Goal: Information Seeking & Learning: Learn about a topic

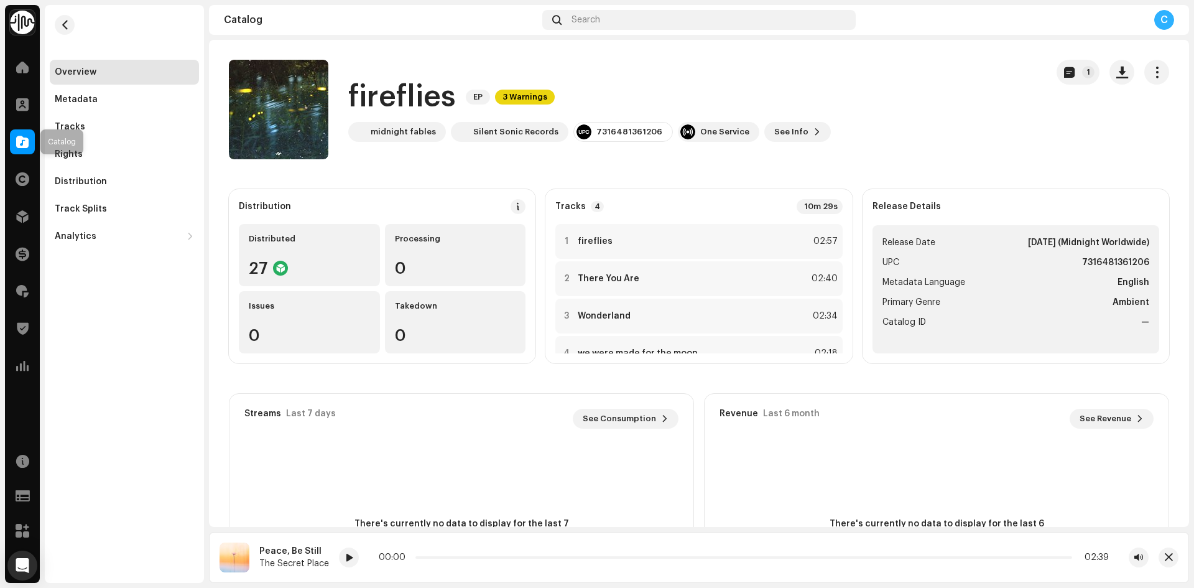
click at [12, 131] on div at bounding box center [22, 141] width 25 height 25
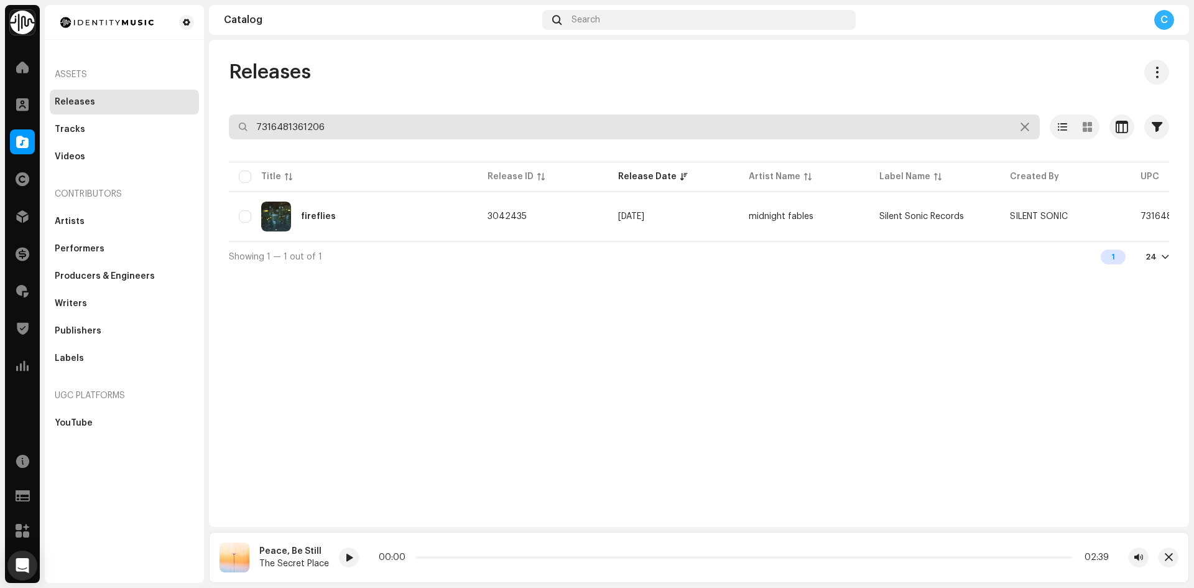
click at [146, 103] on div "Identity Music Home Clients Catalog Rights Distribution Finance Royalties Trust…" at bounding box center [597, 294] width 1194 height 588
paste input "7316481384151"
type input "7316481384151"
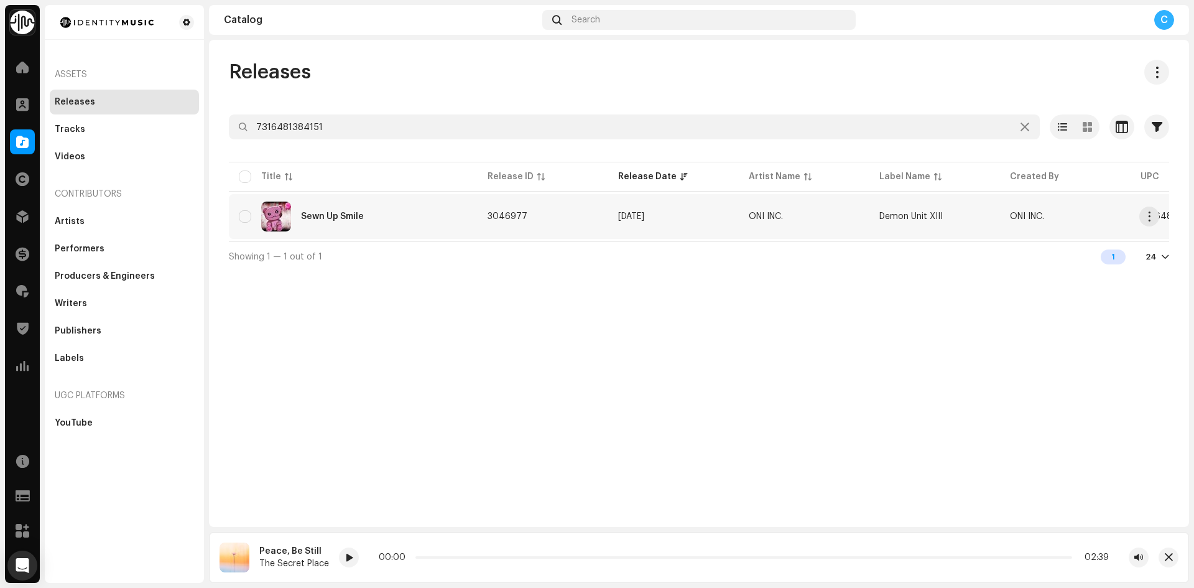
click at [374, 225] on div "Sewn Up Smile" at bounding box center [353, 217] width 229 height 30
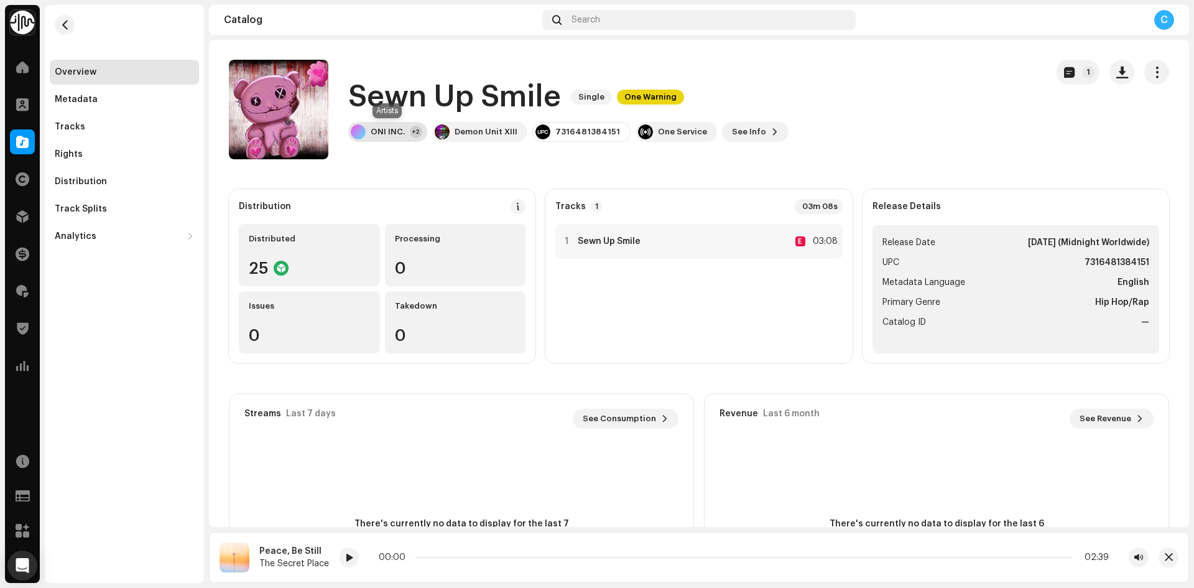
click at [381, 130] on div "ONI INC." at bounding box center [388, 132] width 34 height 10
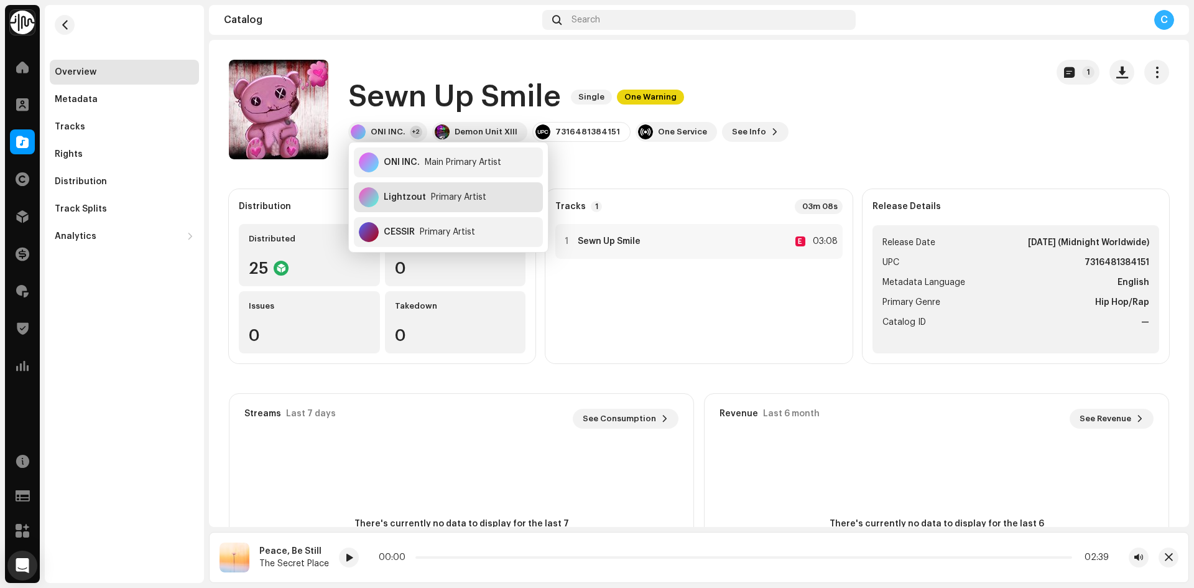
click at [422, 198] on div "Lightzout" at bounding box center [405, 197] width 42 height 10
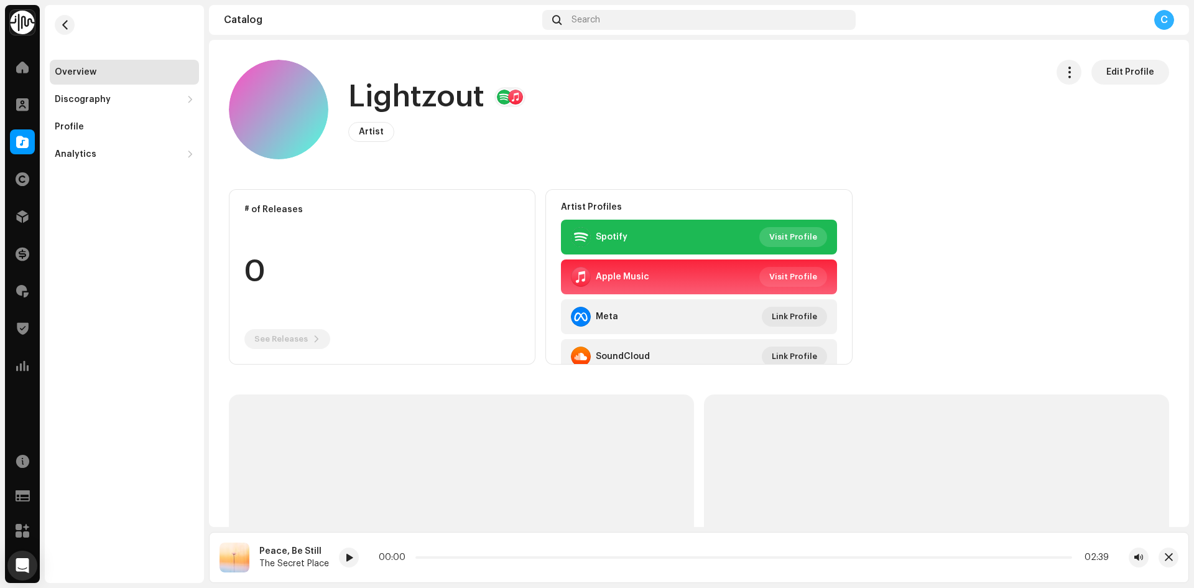
click at [797, 232] on span "Visit Profile" at bounding box center [793, 237] width 48 height 25
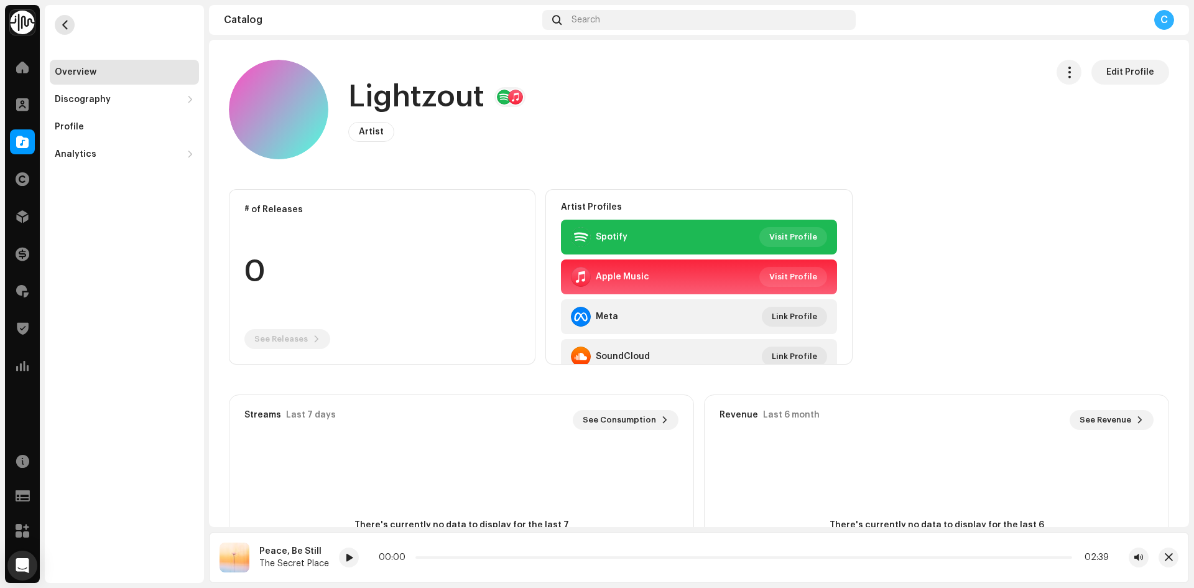
click at [65, 28] on span "button" at bounding box center [64, 25] width 9 height 10
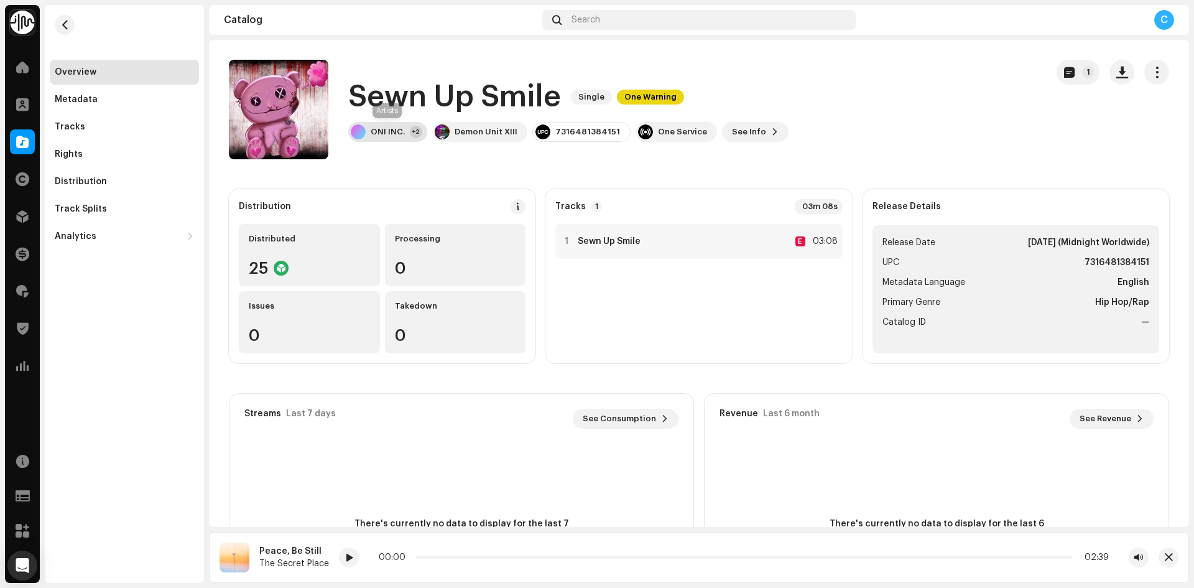
click at [398, 123] on div "ONI INC. +2" at bounding box center [387, 132] width 79 height 20
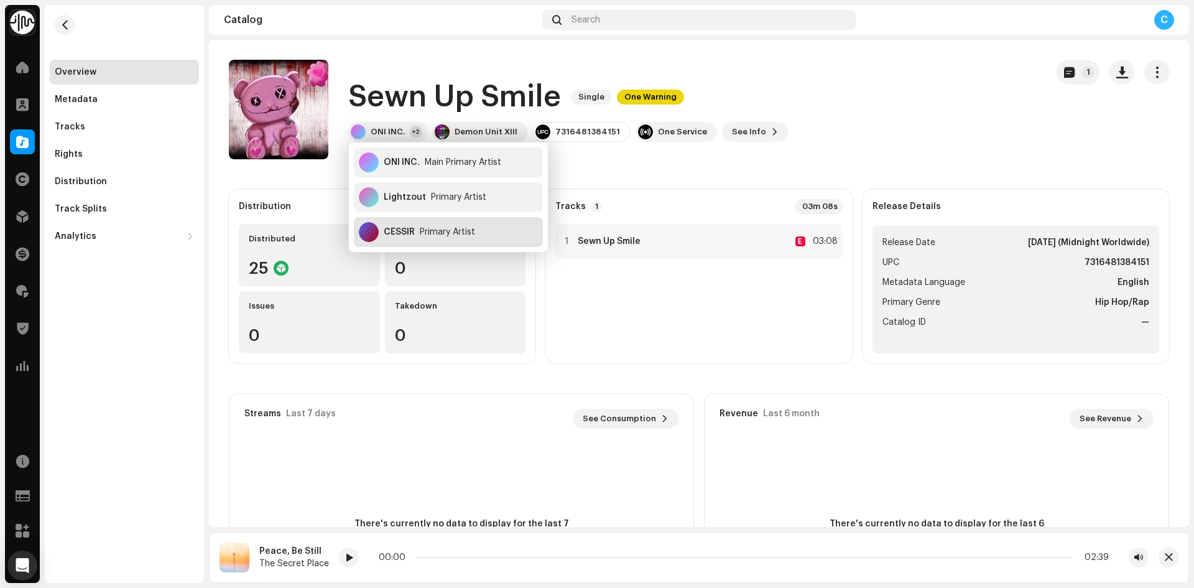
click at [414, 235] on div "CESSIR" at bounding box center [399, 232] width 31 height 10
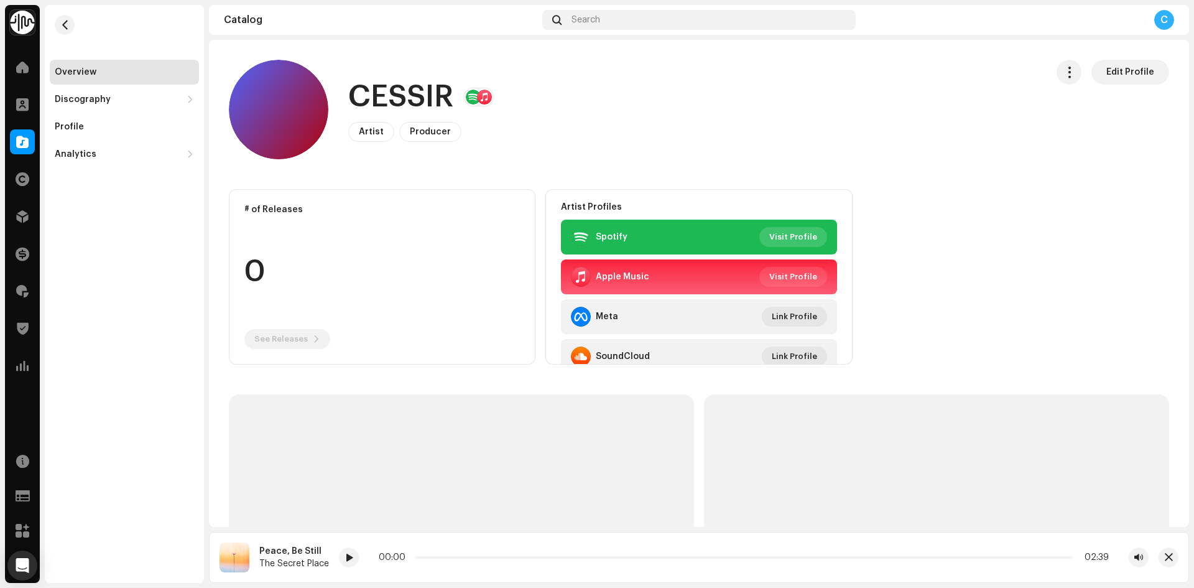
click at [769, 228] on span "Visit Profile" at bounding box center [793, 237] width 48 height 25
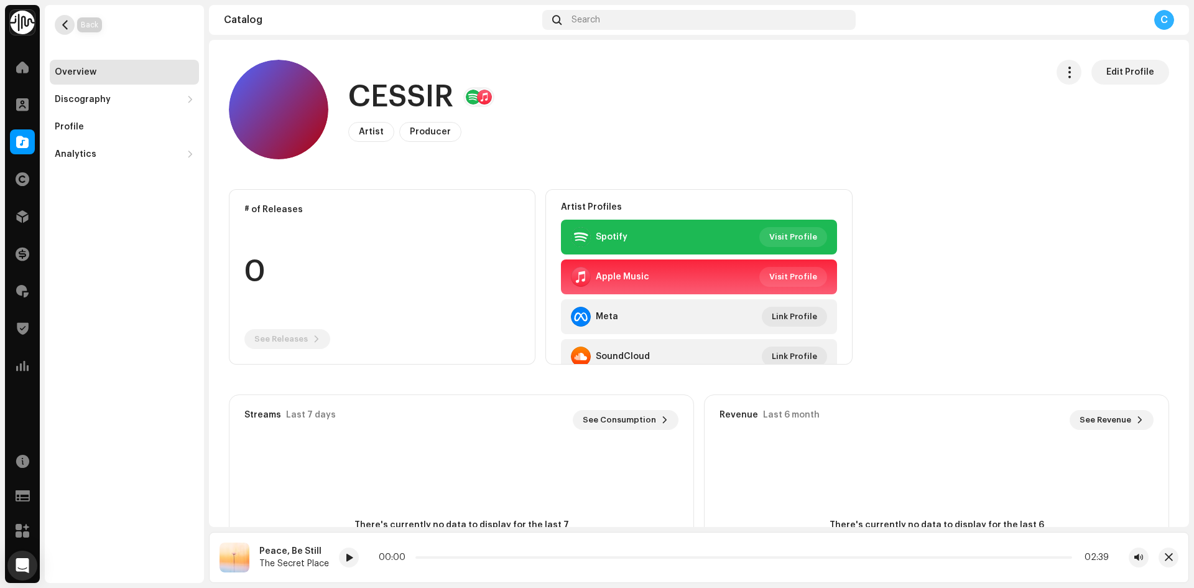
click at [71, 23] on button "button" at bounding box center [65, 25] width 20 height 20
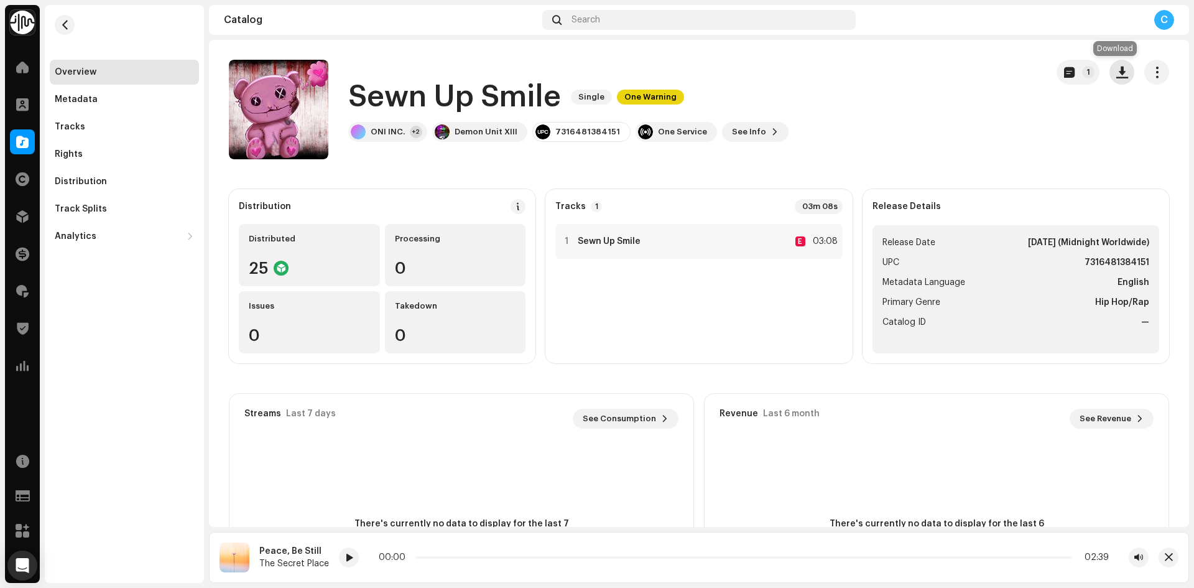
click at [1118, 71] on span "button" at bounding box center [1123, 72] width 12 height 10
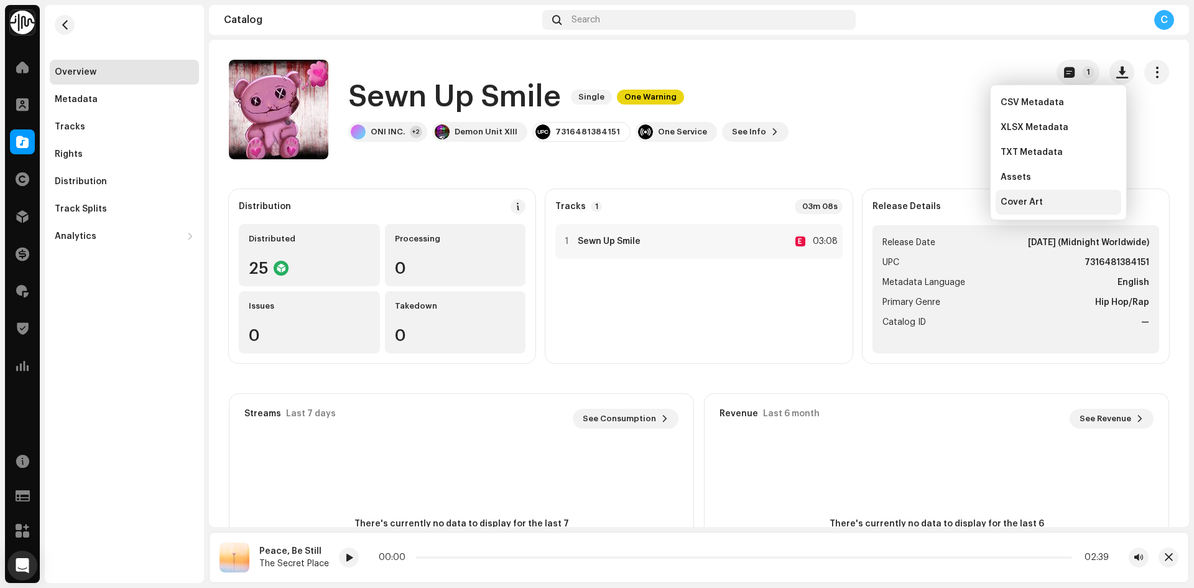
click at [1051, 203] on div "Cover Art" at bounding box center [1059, 202] width 116 height 10
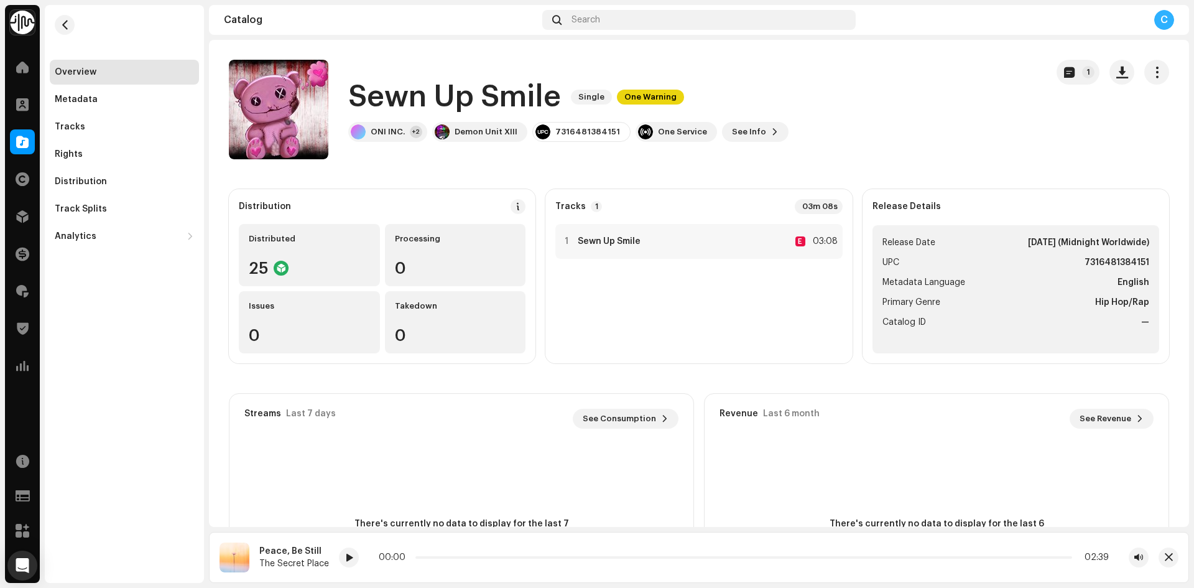
click at [9, 144] on div "Catalog" at bounding box center [22, 141] width 35 height 35
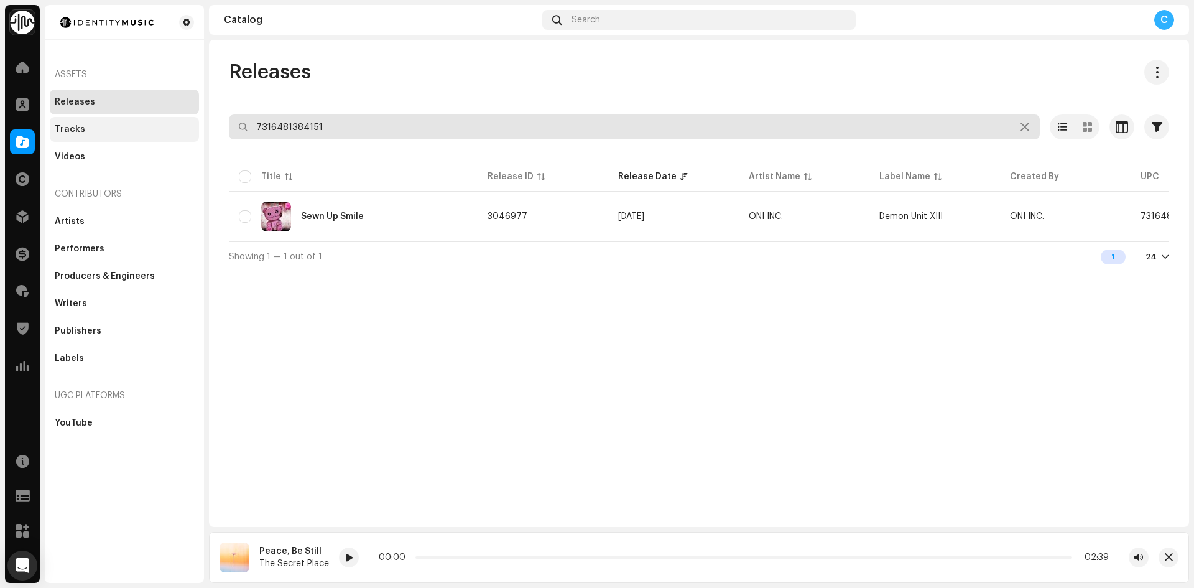
drag, startPoint x: 131, startPoint y: 132, endPoint x: 113, endPoint y: 119, distance: 22.3
click at [115, 127] on div "Identity Music Home Clients Catalog Rights Distribution Finance Royalties Trust…" at bounding box center [597, 294] width 1194 height 588
paste input "7316481388494"
type input "7316481388494"
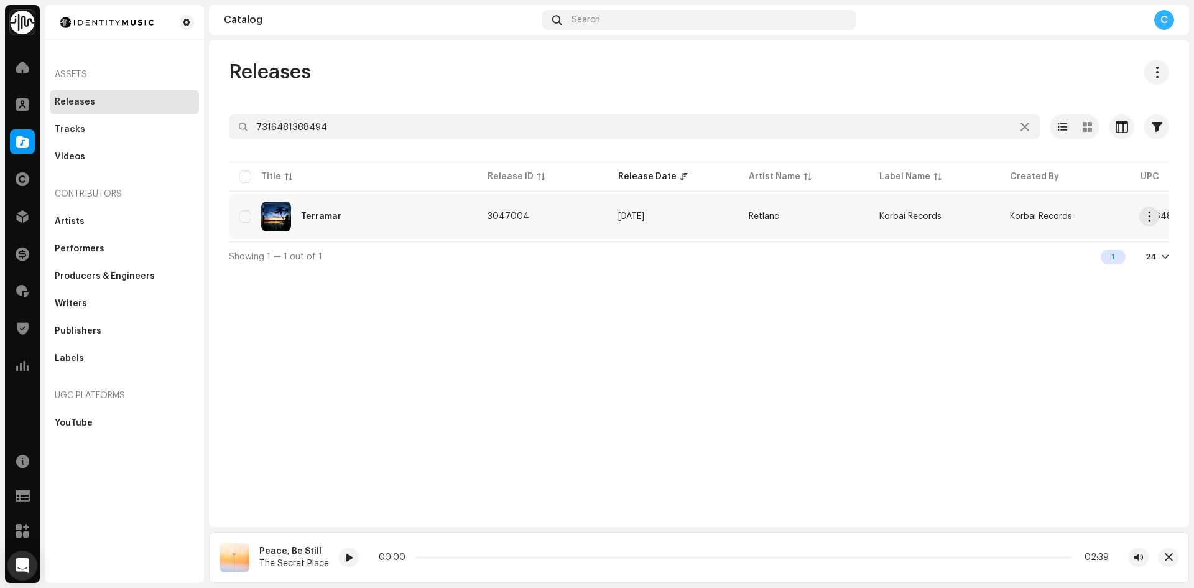
click at [317, 215] on div "Terramar" at bounding box center [321, 216] width 40 height 9
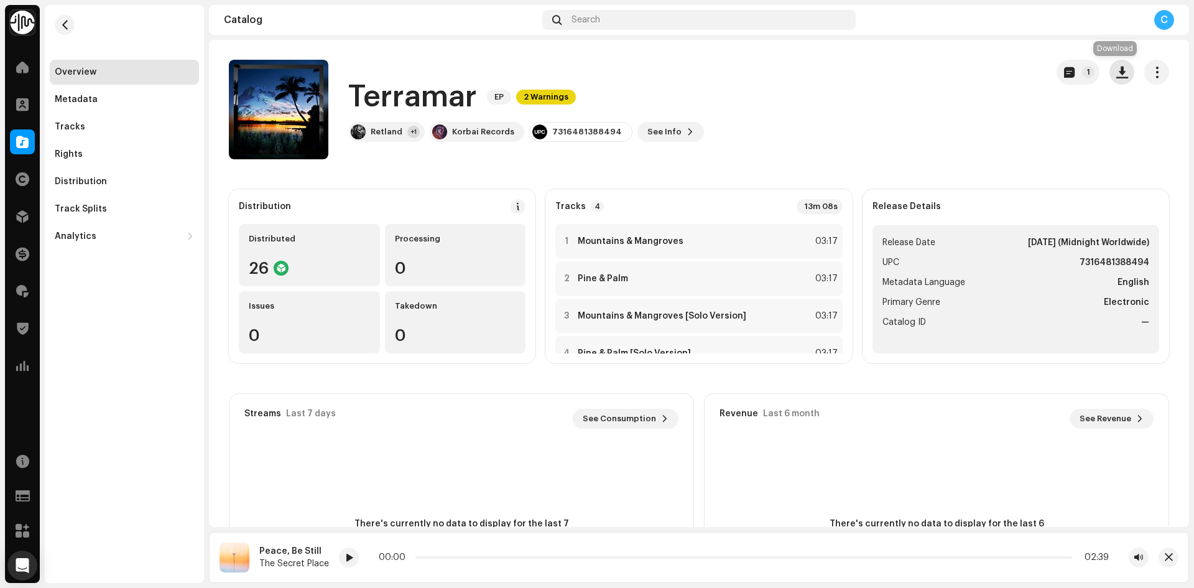
click at [1110, 81] on button "button" at bounding box center [1122, 72] width 25 height 25
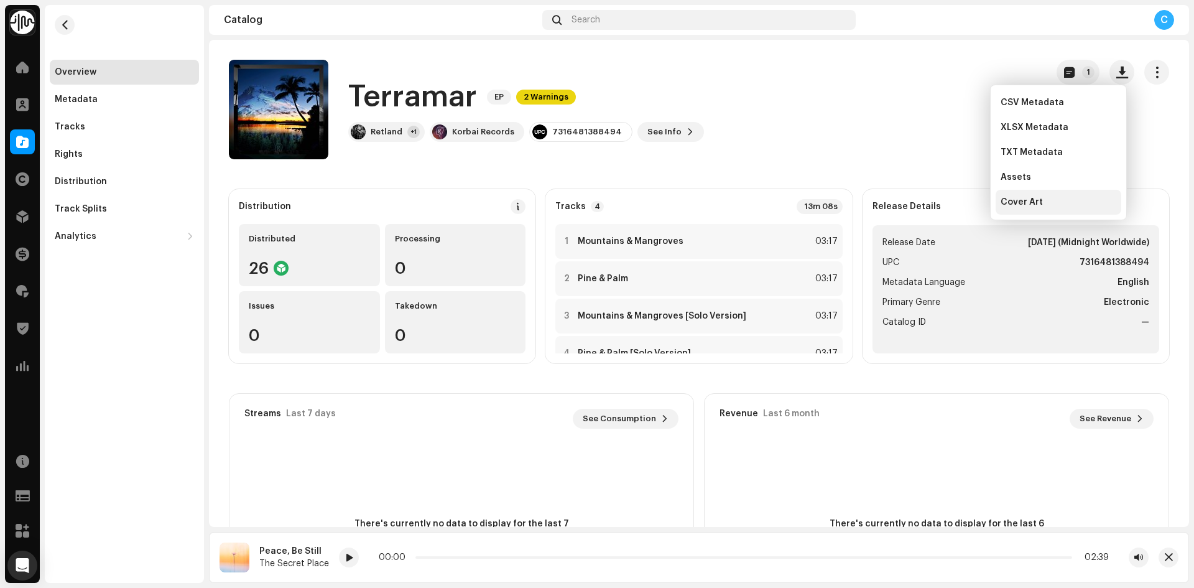
click at [1034, 195] on div "Cover Art" at bounding box center [1059, 202] width 126 height 25
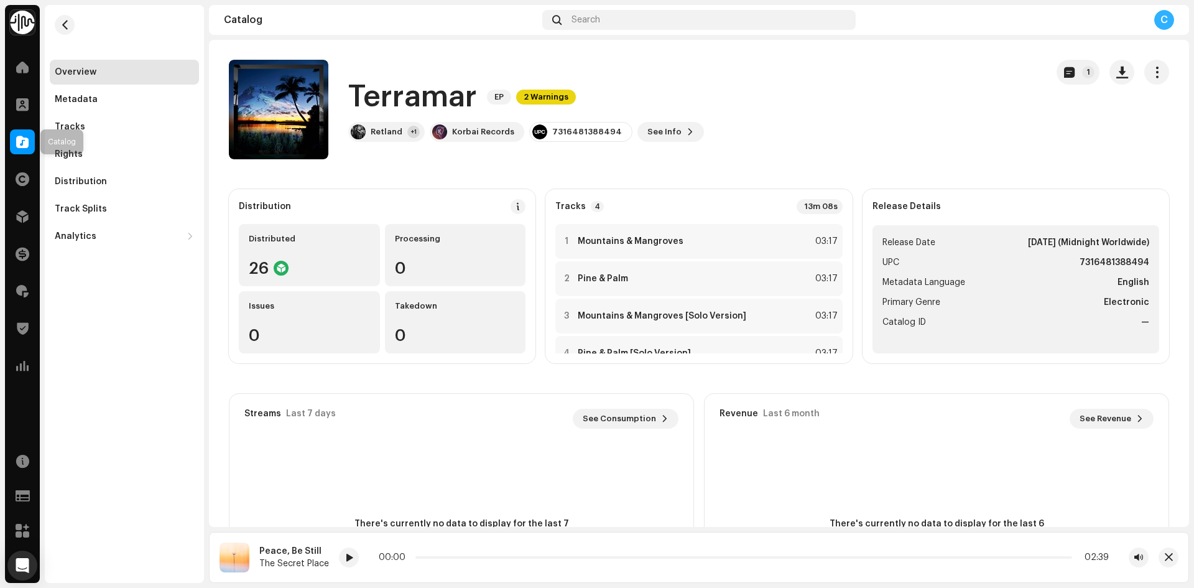
click at [19, 142] on span at bounding box center [22, 142] width 12 height 10
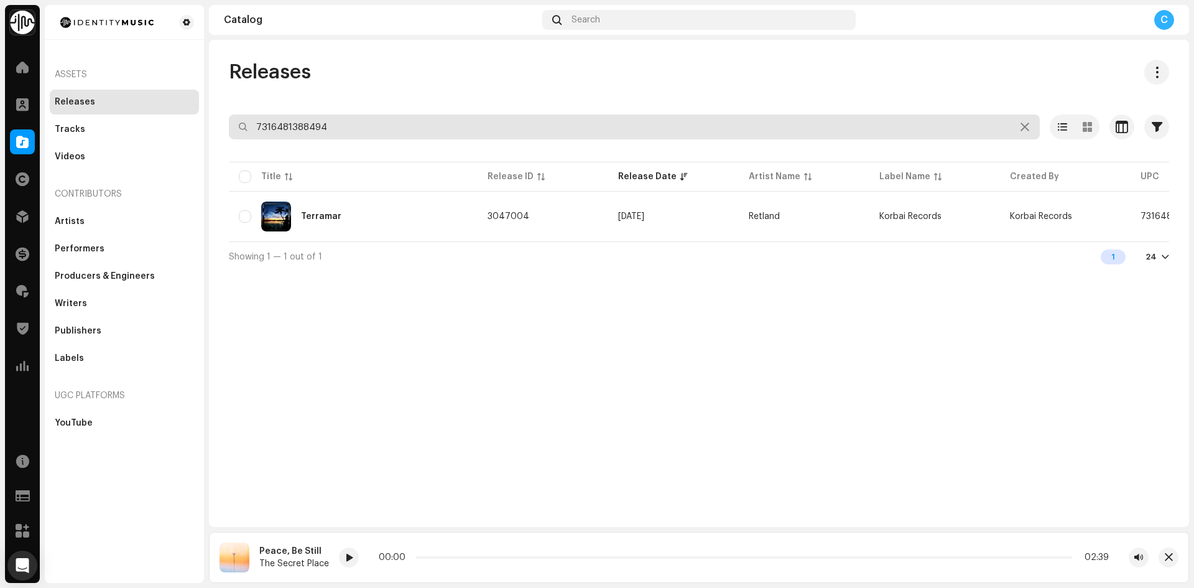
click at [128, 101] on div "Identity Music Home Clients Catalog Rights Distribution Finance Royalties Trust…" at bounding box center [597, 294] width 1194 height 588
paste input "7316481361145"
type input "7316481361145"
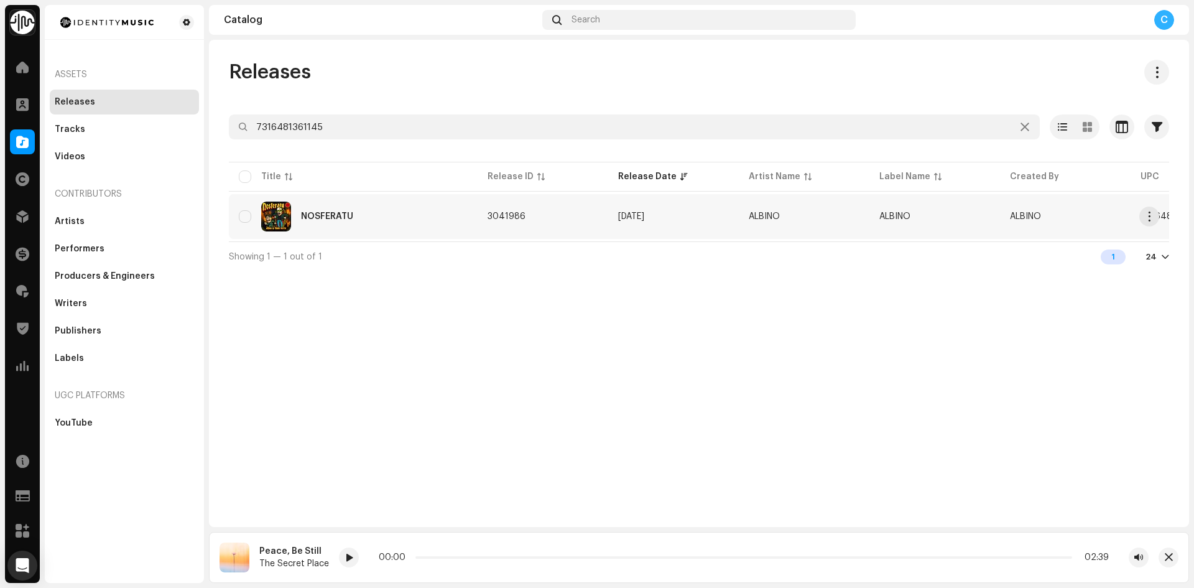
click at [306, 203] on div "NOSFERATU" at bounding box center [353, 217] width 229 height 30
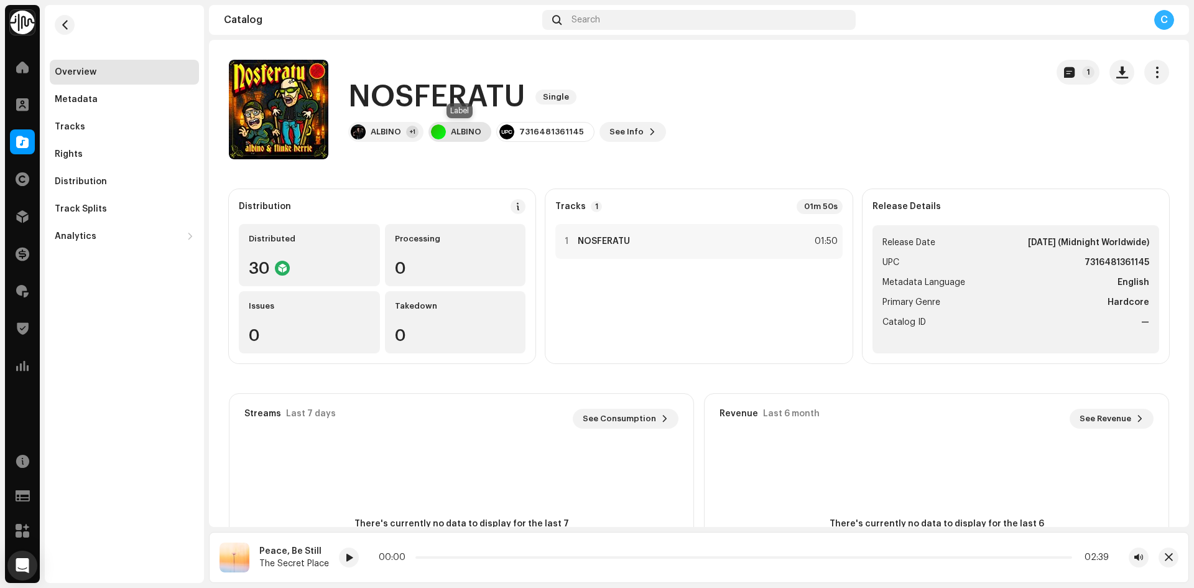
click at [447, 136] on div "ALBINO" at bounding box center [460, 132] width 63 height 20
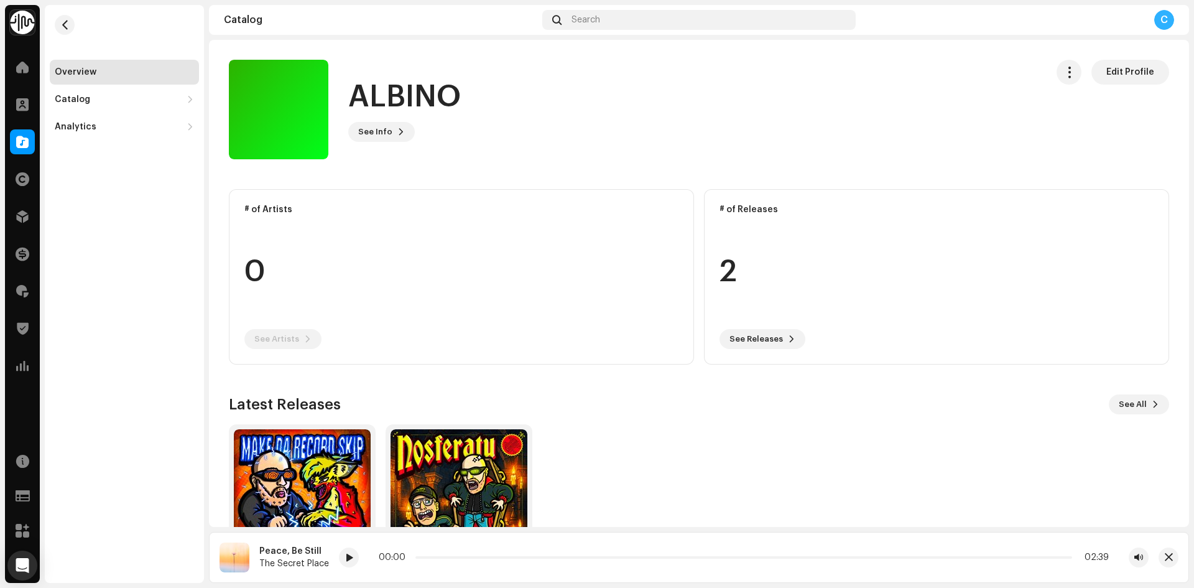
drag, startPoint x: 73, startPoint y: 27, endPoint x: 90, endPoint y: 19, distance: 18.1
click at [73, 27] on button "button" at bounding box center [65, 25] width 20 height 20
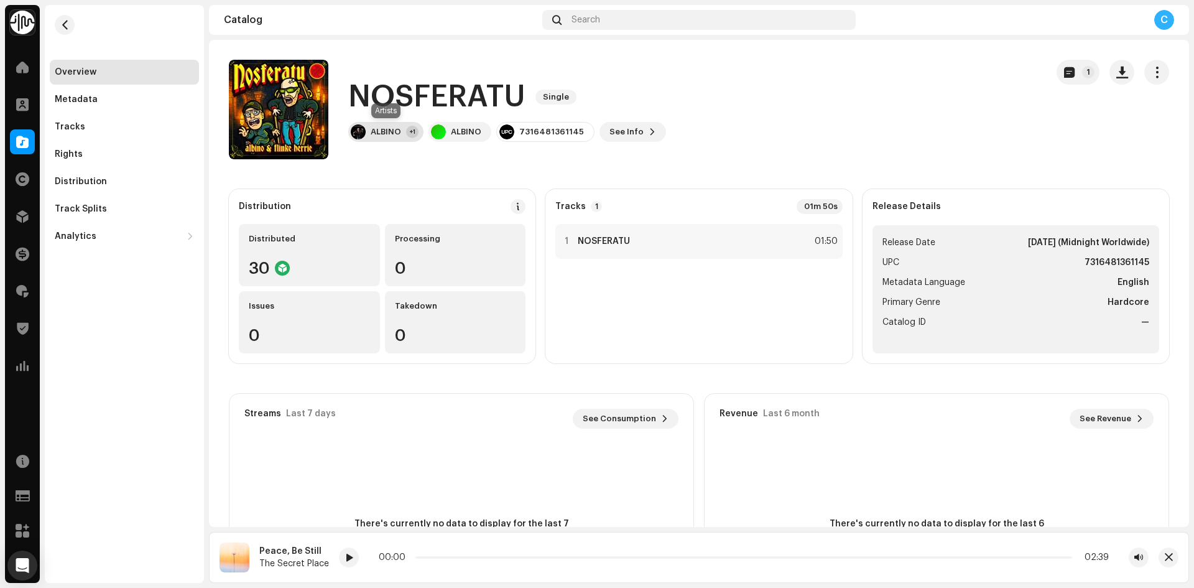
click at [388, 134] on div "ALBINO" at bounding box center [386, 132] width 30 height 10
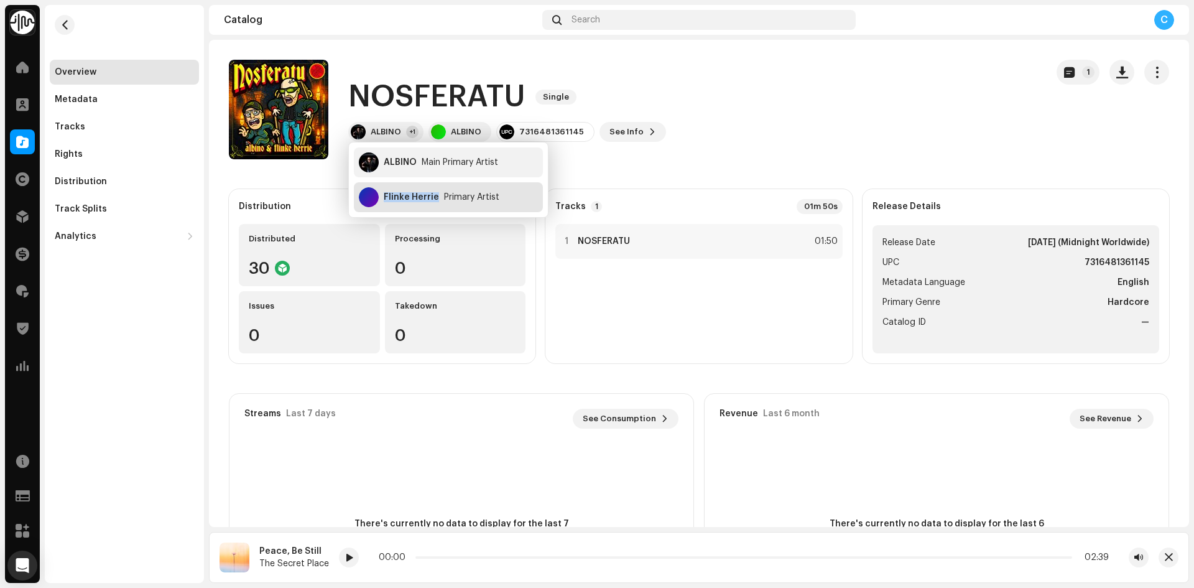
copy div "Flinke Herrie"
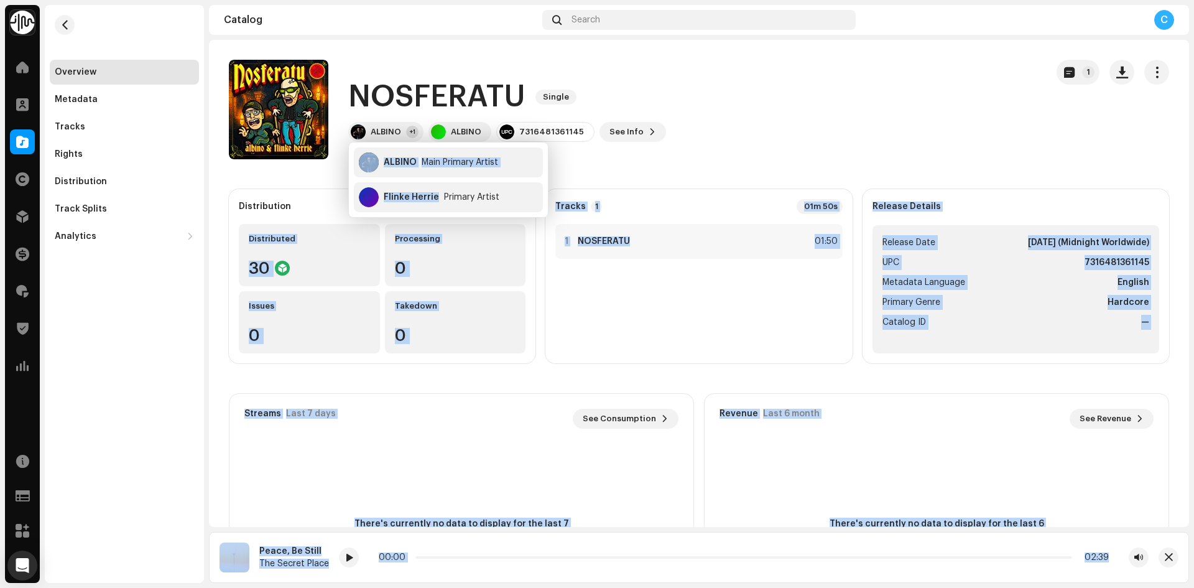
drag, startPoint x: 435, startPoint y: 199, endPoint x: 257, endPoint y: 37, distance: 240.9
click at [292, 197] on body "Identity Music Home Clients Catalog Rights Distribution Finance Royalties Trust…" at bounding box center [597, 294] width 1194 height 588
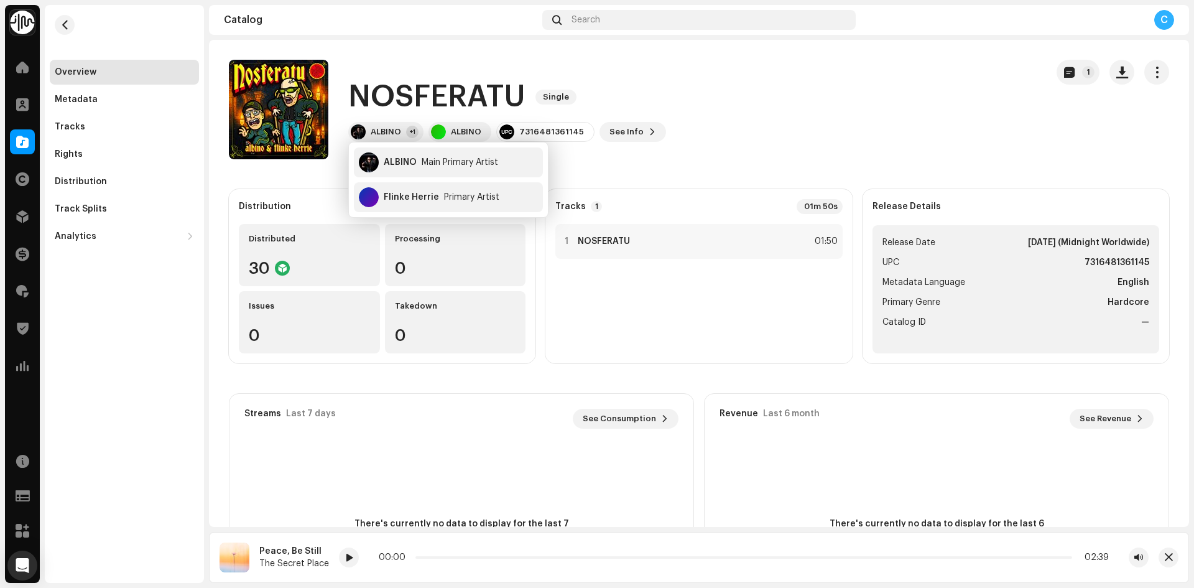
click at [700, 156] on div "NOSFERATU Single ALBINO +1 ALBINO 7316481361145 See Info 1" at bounding box center [633, 110] width 808 height 100
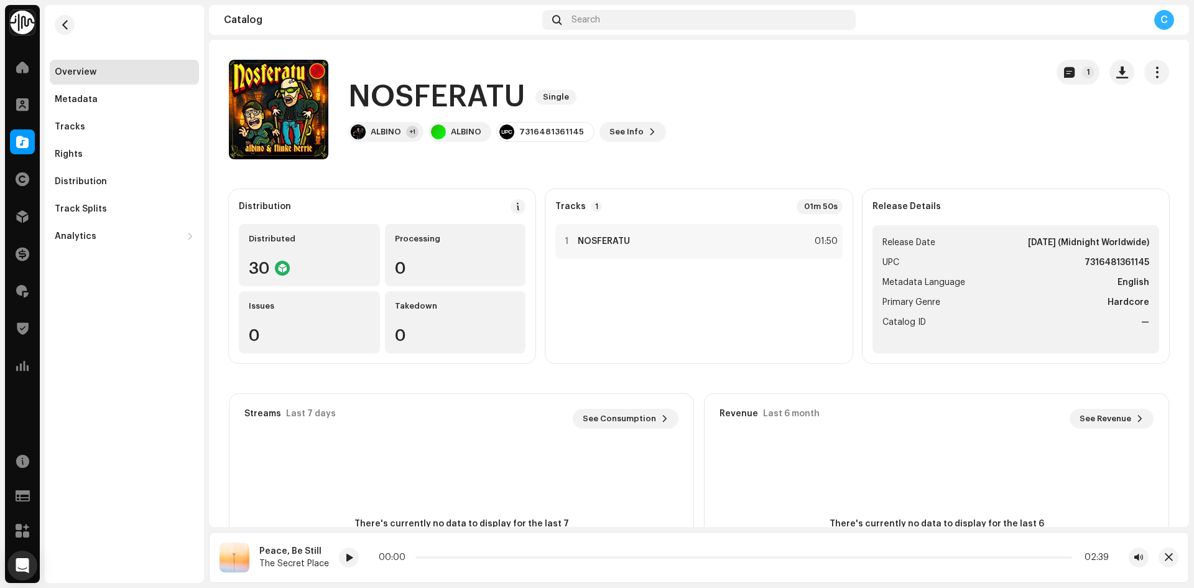
click at [12, 139] on div at bounding box center [22, 141] width 25 height 25
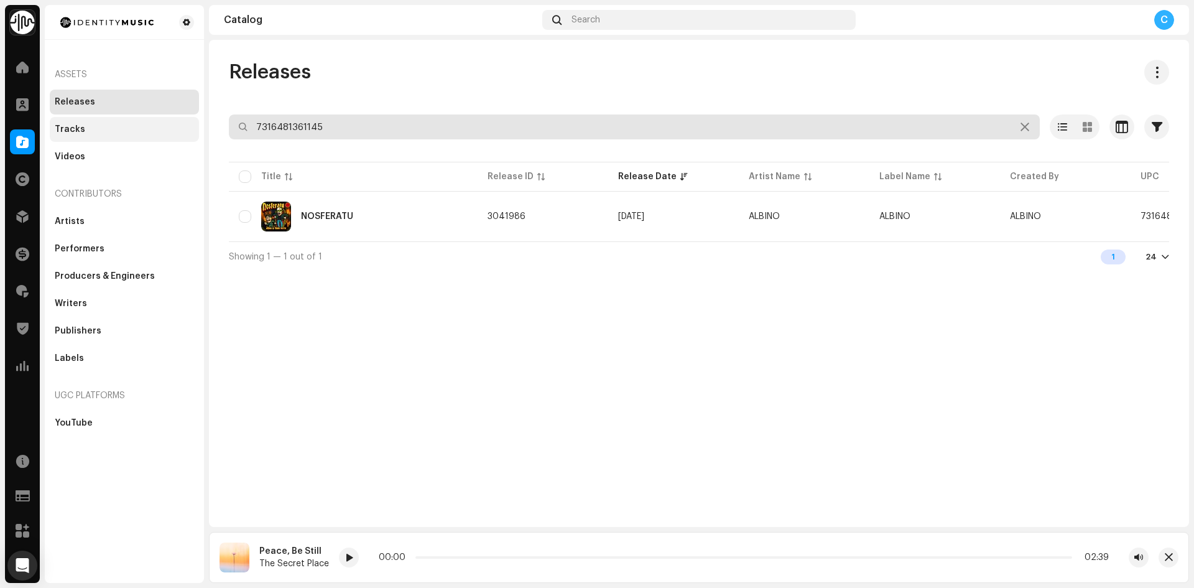
drag, startPoint x: 396, startPoint y: 132, endPoint x: 72, endPoint y: 127, distance: 324.1
click at [72, 127] on div "Identity Music Home Clients Catalog Rights Distribution Finance Royalties Trust…" at bounding box center [597, 294] width 1194 height 588
paste input "7316481384151"
type input "7316481384151"
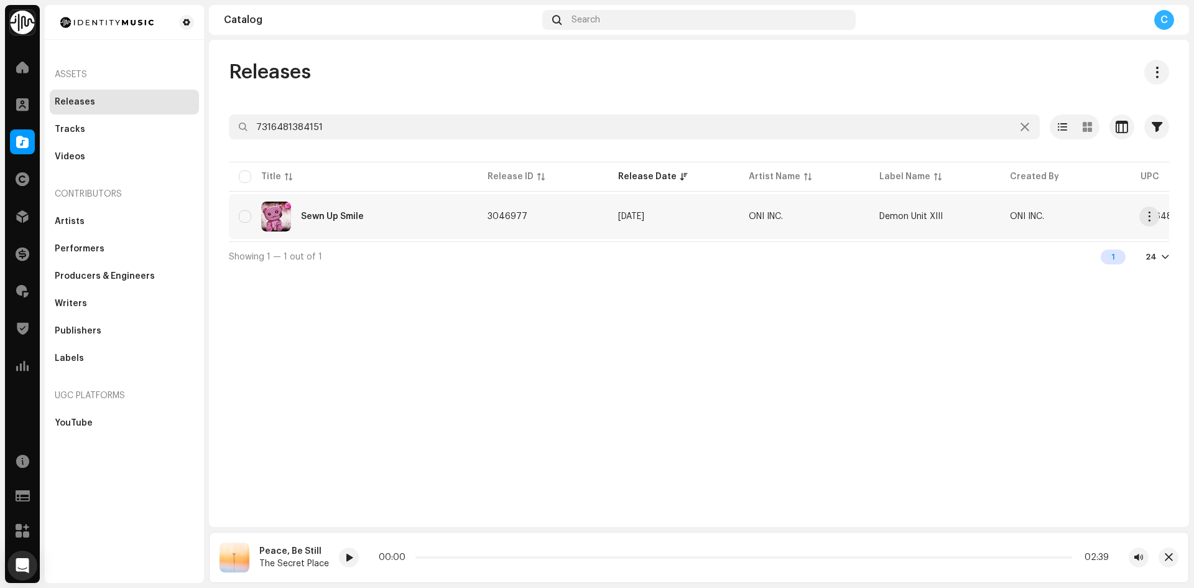
click at [323, 225] on div "Sewn Up Smile" at bounding box center [353, 217] width 229 height 30
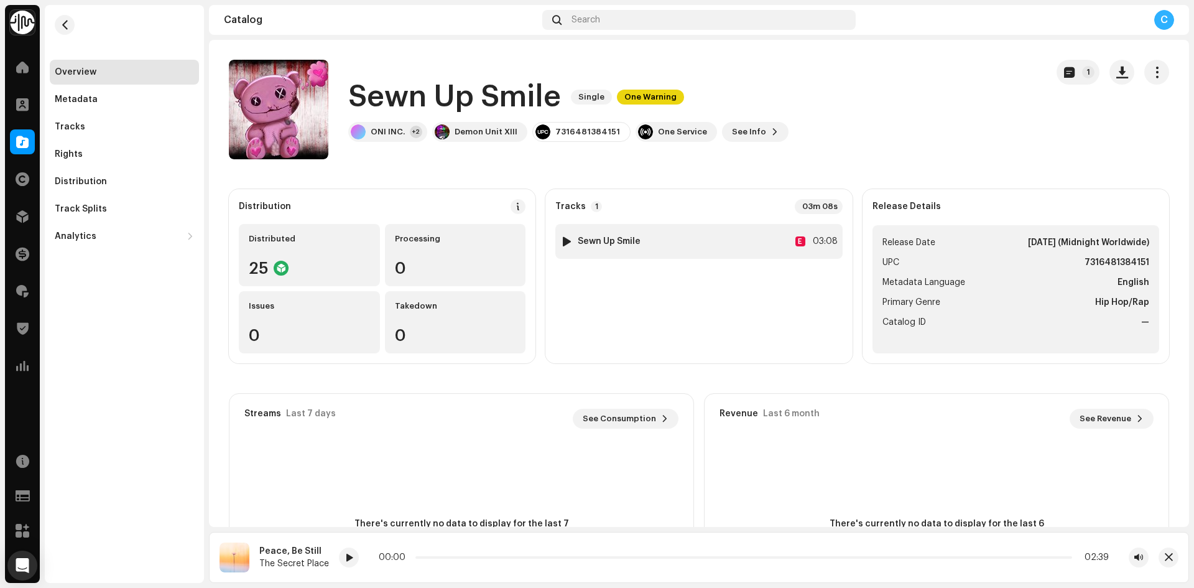
click at [562, 239] on div at bounding box center [566, 241] width 9 height 10
click at [66, 96] on div "Metadata" at bounding box center [76, 100] width 43 height 10
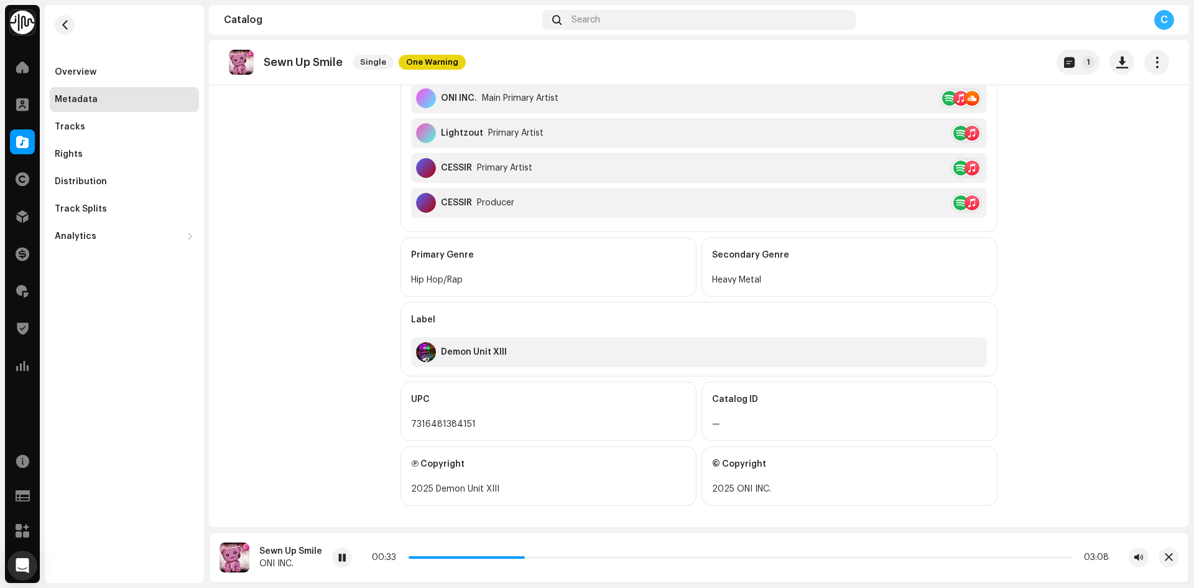
scroll to position [373, 0]
click at [139, 55] on div "Overview Metadata Tracks Rights Distribution Track Splits Analytics Consumption…" at bounding box center [124, 127] width 159 height 244
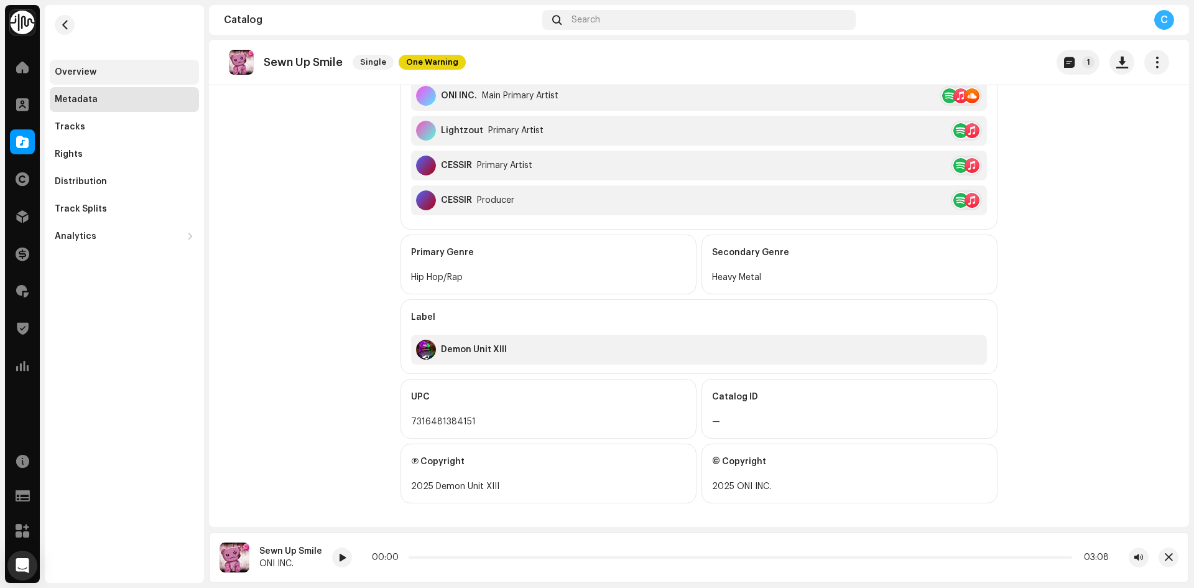
click at [139, 65] on div "Overview" at bounding box center [124, 72] width 149 height 25
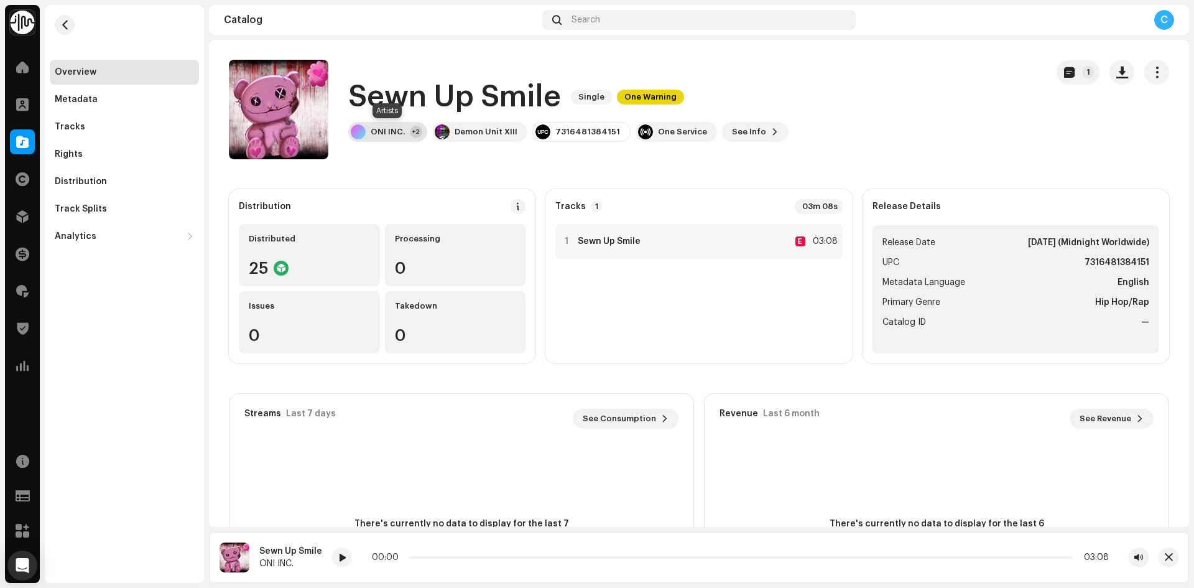
click at [388, 134] on div "ONI INC." at bounding box center [388, 132] width 34 height 10
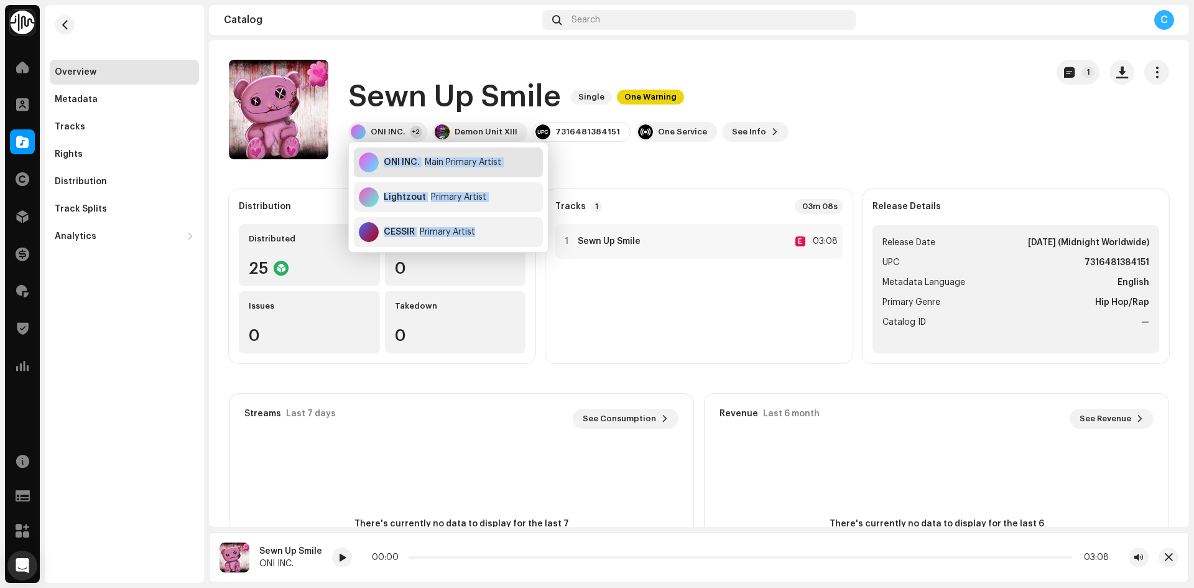
drag, startPoint x: 502, startPoint y: 238, endPoint x: 373, endPoint y: 165, distance: 148.5
click at [373, 165] on div "ONI INC. Main Primary Artist Lightzout Primary Artist CESSIR Primary Artist" at bounding box center [448, 196] width 199 height 109
click at [657, 157] on div "Sewn Up Smile Single One Warning ONI INC. +2 Demon Unit XIII 7316481384151 One …" at bounding box center [633, 110] width 808 height 100
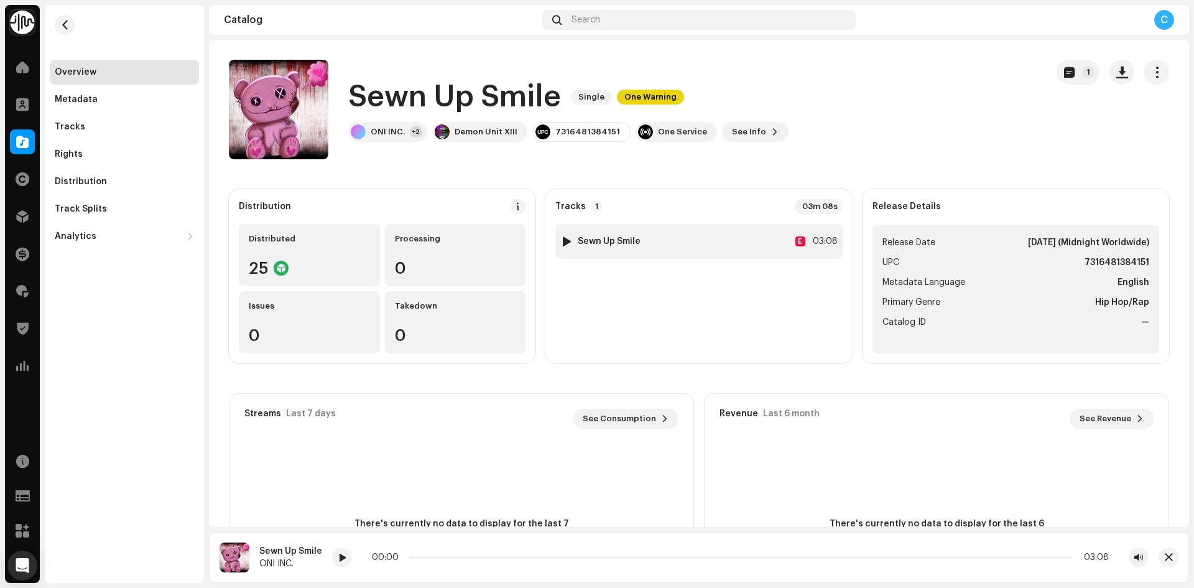
click at [562, 237] on div at bounding box center [566, 241] width 9 height 10
drag, startPoint x: 990, startPoint y: 558, endPoint x: 411, endPoint y: 574, distance: 579.4
click at [396, 579] on div "Sewn Up Smile ONI INC. 00:12 03:08" at bounding box center [699, 557] width 980 height 51
click at [363, 131] on div at bounding box center [358, 131] width 15 height 15
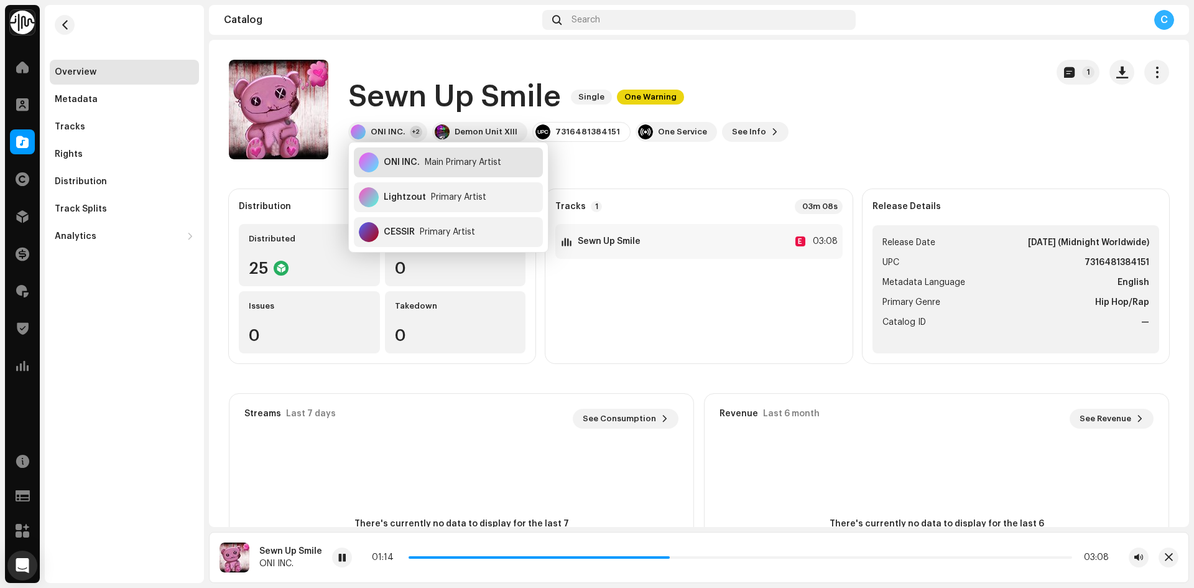
click at [460, 171] on div "ONI INC. Main Primary Artist" at bounding box center [448, 162] width 189 height 30
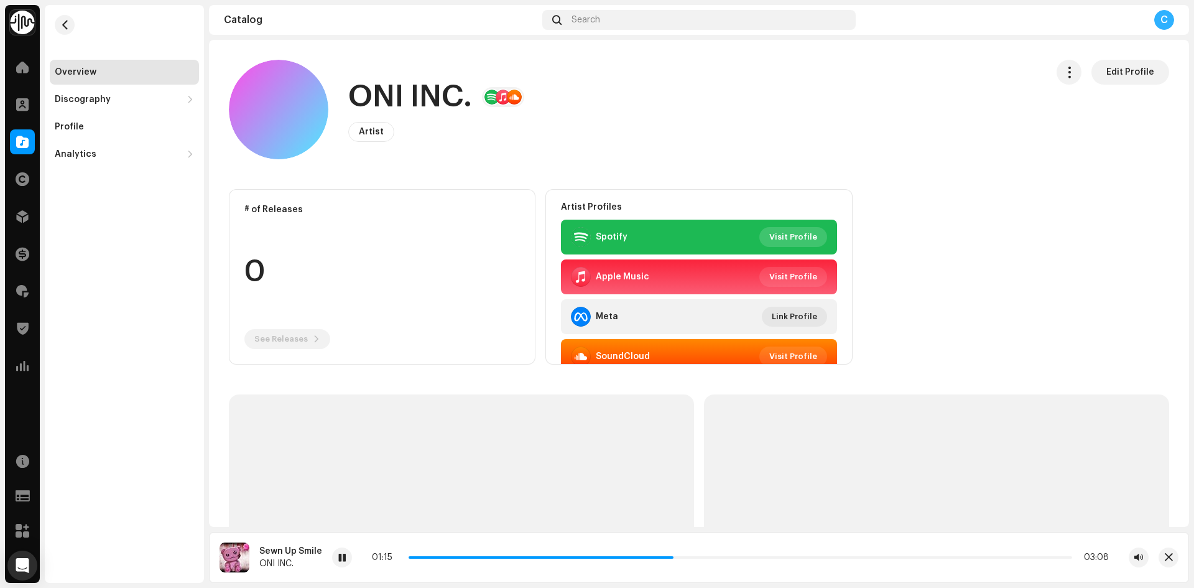
click at [790, 238] on span "Visit Profile" at bounding box center [793, 237] width 48 height 25
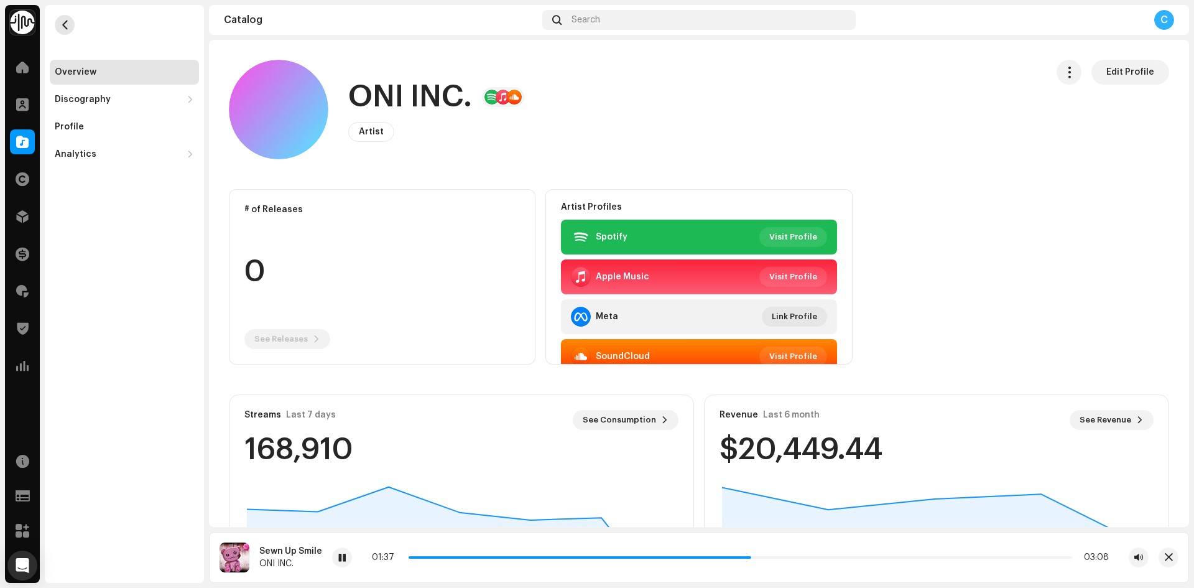
click at [68, 22] on span "button" at bounding box center [64, 25] width 9 height 10
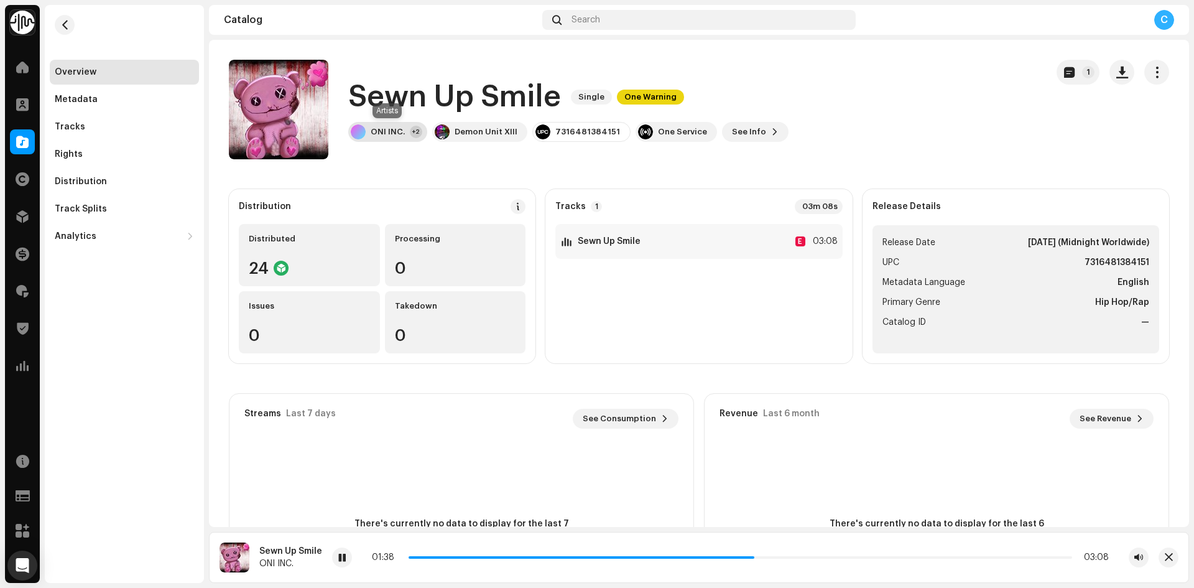
click at [387, 134] on div "ONI INC." at bounding box center [388, 132] width 34 height 10
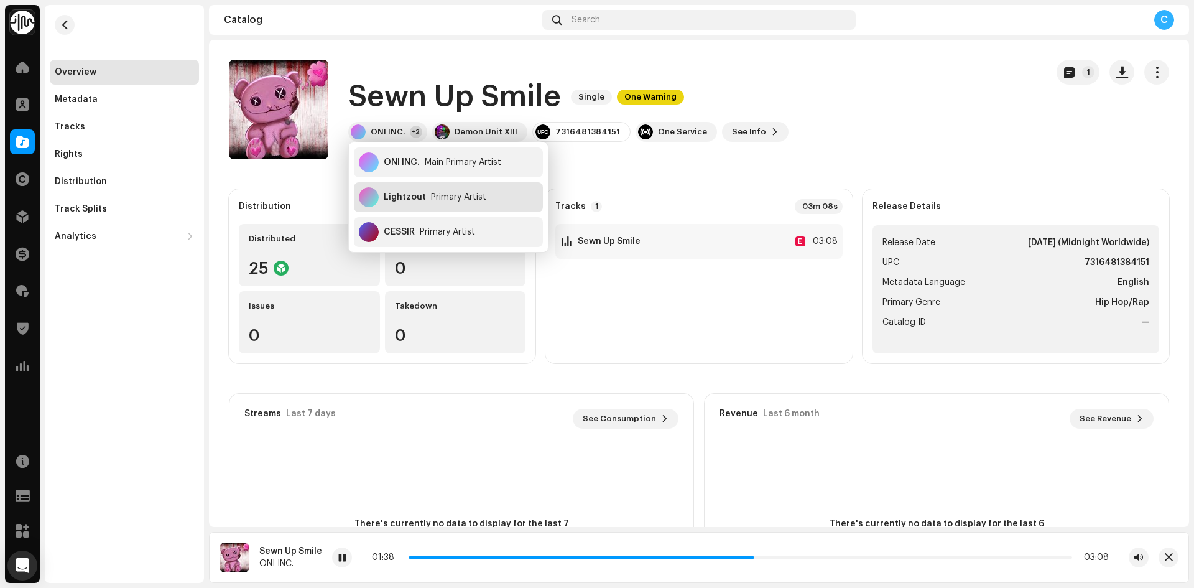
click at [416, 193] on div "Lightzout" at bounding box center [405, 197] width 42 height 10
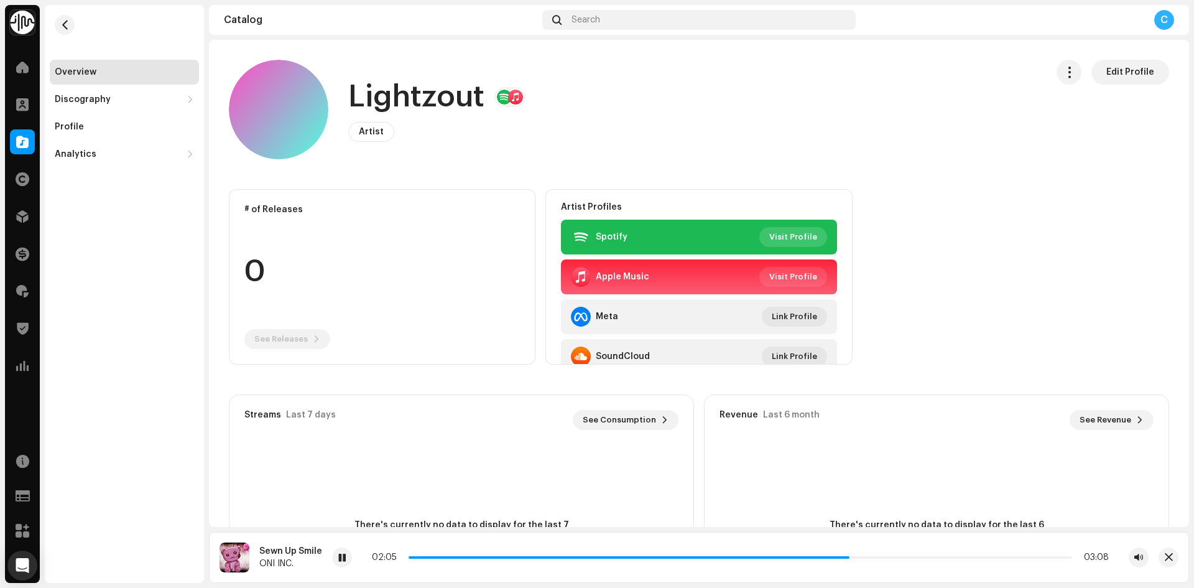
click at [782, 240] on span "Visit Profile" at bounding box center [793, 237] width 48 height 25
click at [55, 23] on button "button" at bounding box center [65, 25] width 20 height 20
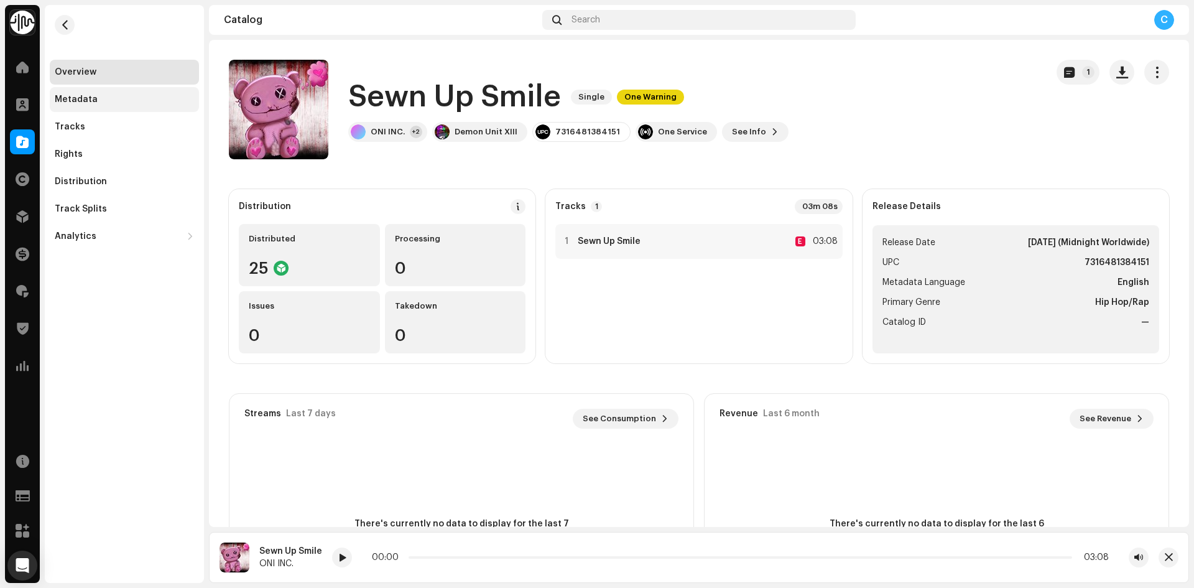
click at [154, 104] on div "Metadata" at bounding box center [124, 100] width 139 height 10
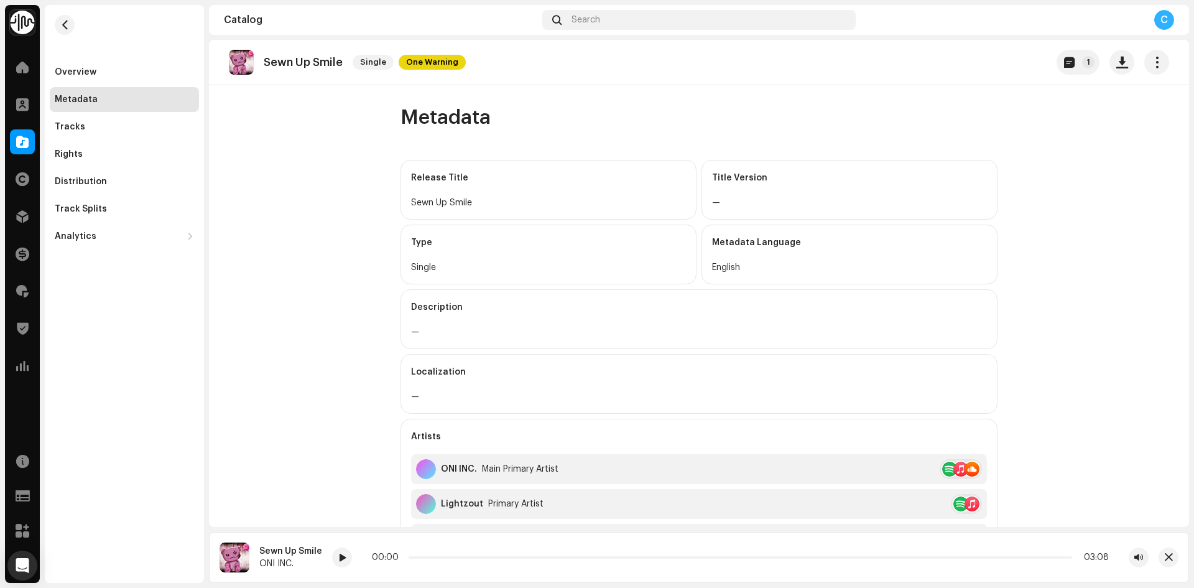
scroll to position [379, 0]
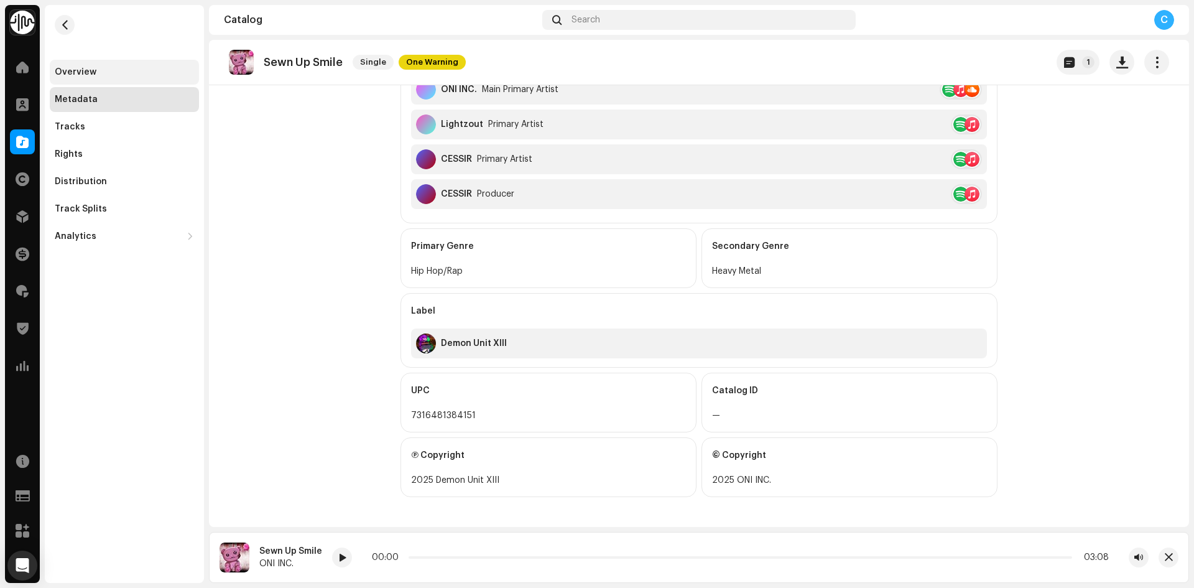
click at [121, 65] on div "Overview" at bounding box center [124, 72] width 149 height 25
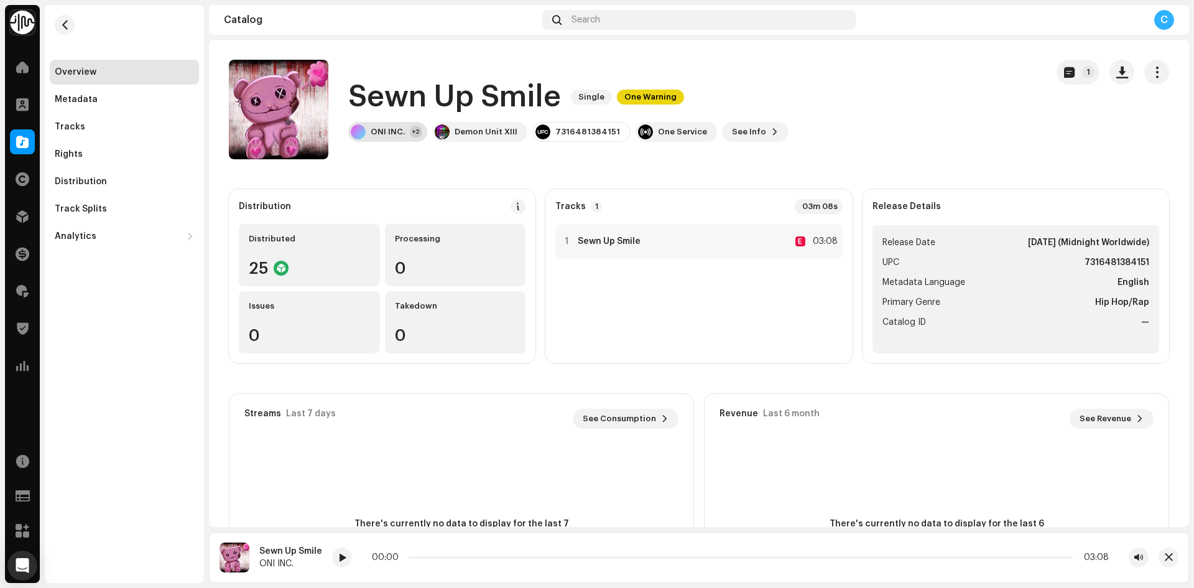
click at [383, 132] on div "ONI INC." at bounding box center [388, 132] width 34 height 10
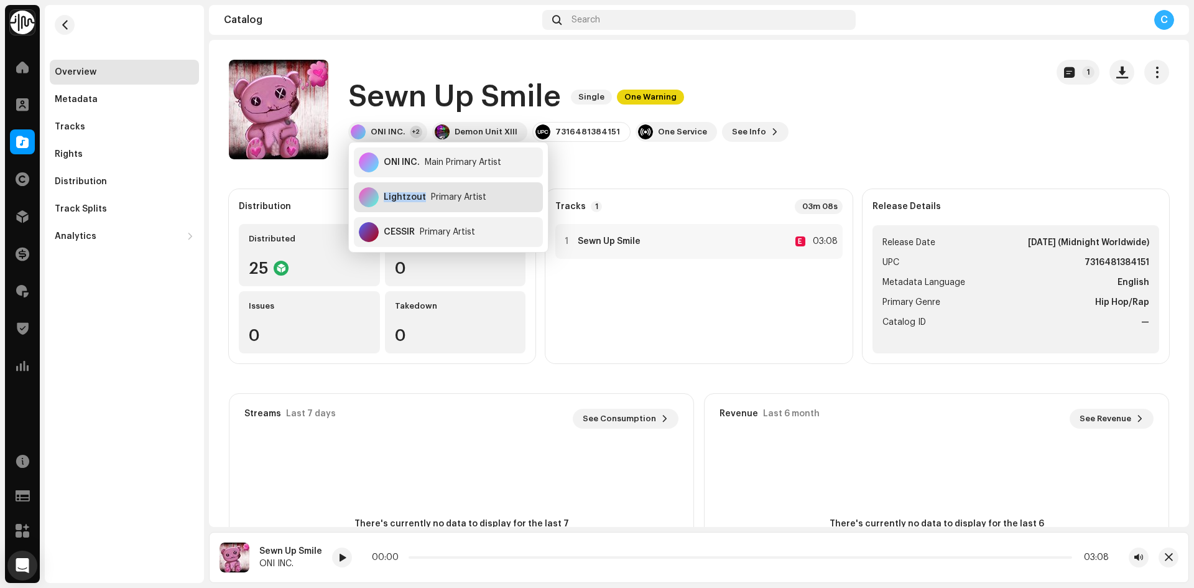
copy div "Lightzout"
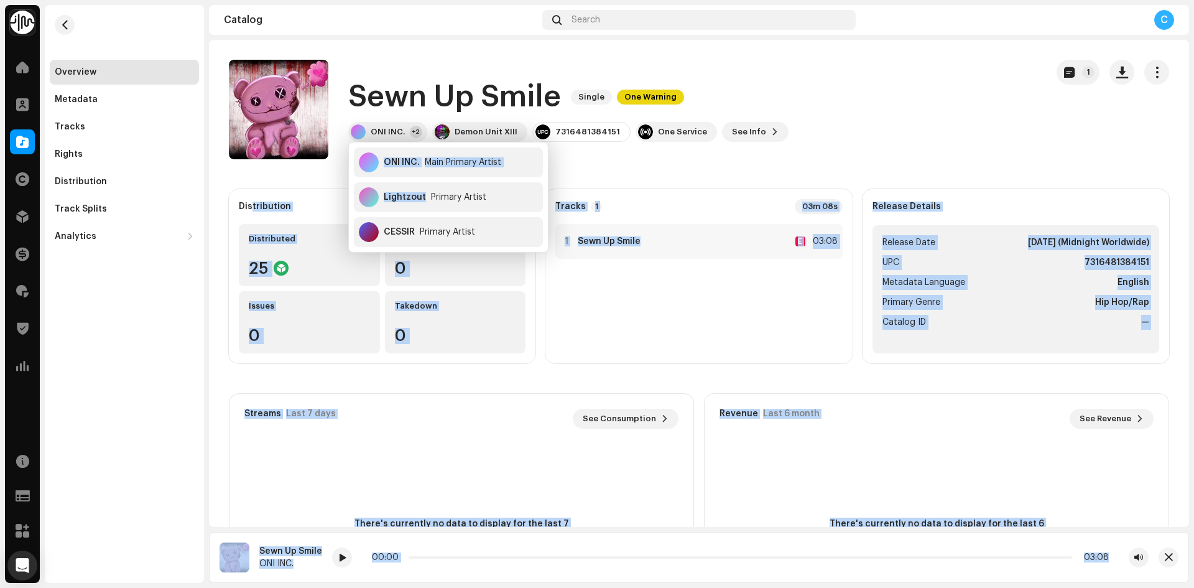
drag, startPoint x: 424, startPoint y: 199, endPoint x: 256, endPoint y: 194, distance: 168.6
click at [251, 195] on body "Identity Music Home Clients Catalog Rights Distribution Finance Royalties Trust…" at bounding box center [597, 294] width 1194 height 588
click at [764, 170] on catalog-releases-details-overview "Sewn Up Smile Single One Warning 1 Sewn Up Smile Single One Warning ONI INC. +2…" at bounding box center [699, 351] width 980 height 622
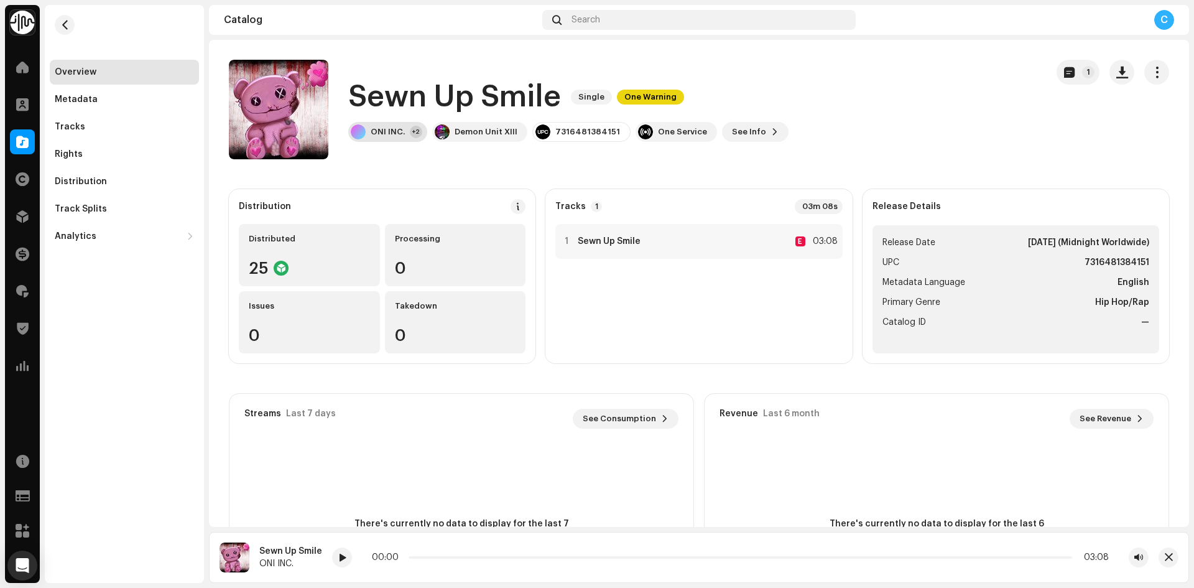
click at [397, 130] on div "ONI INC." at bounding box center [388, 132] width 34 height 10
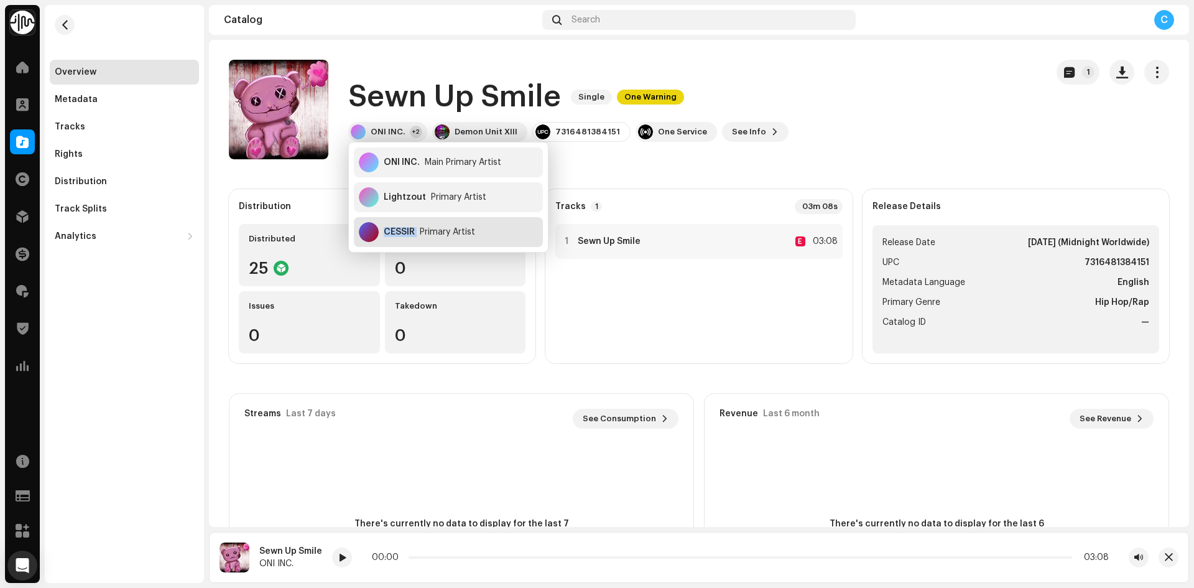
copy div "CESSIR"
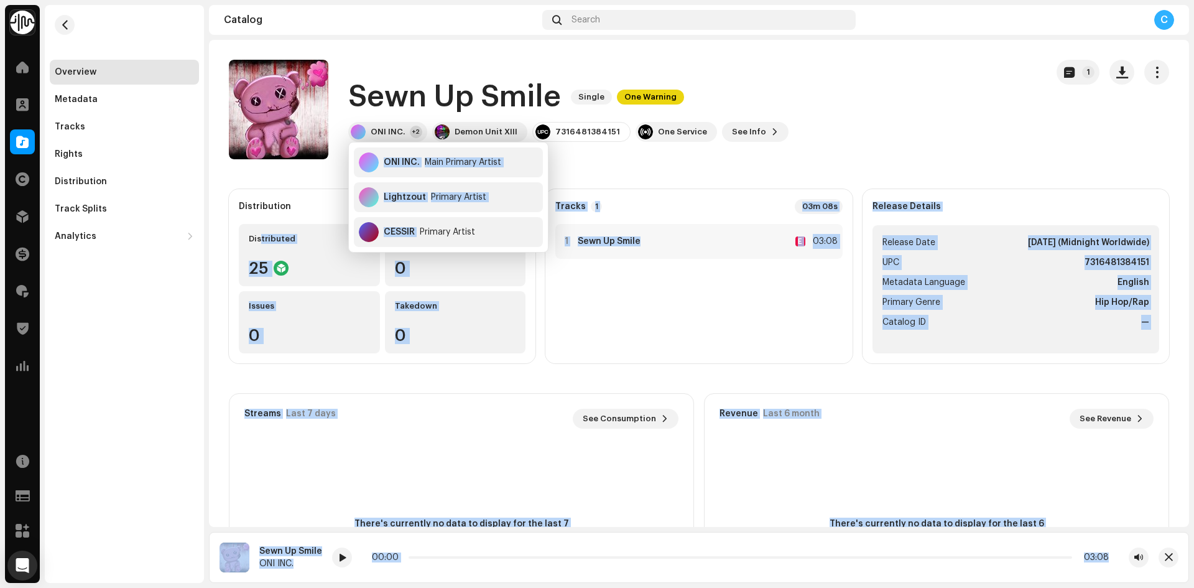
drag, startPoint x: 419, startPoint y: 234, endPoint x: 269, endPoint y: 220, distance: 151.2
click at [264, 220] on body "Identity Music Home Clients Catalog Rights Distribution Finance Royalties Trust…" at bounding box center [597, 294] width 1194 height 588
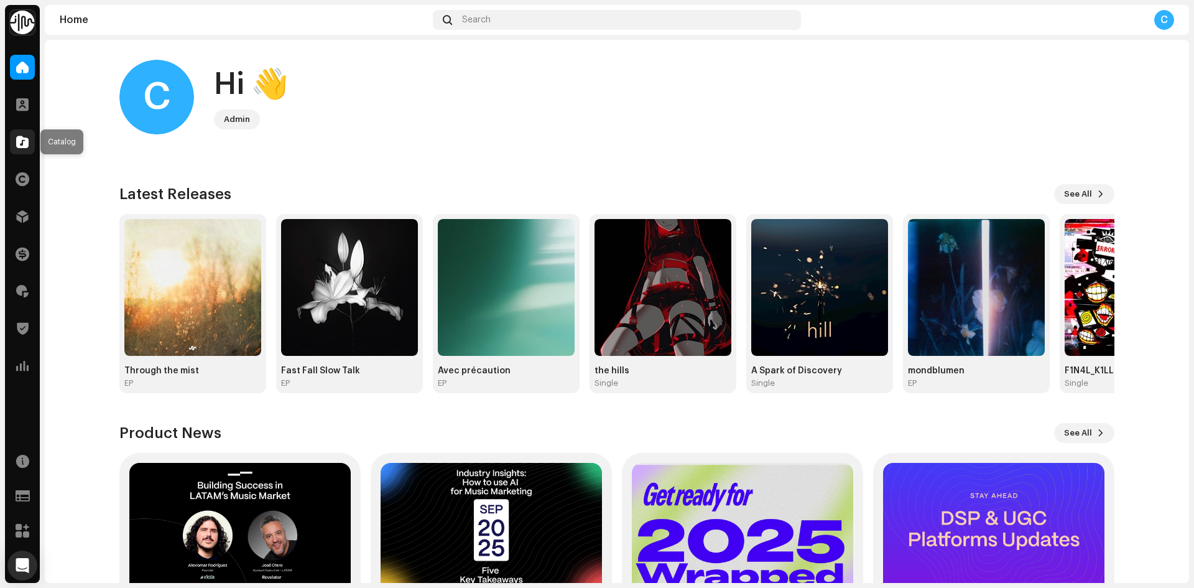
click at [24, 146] on span at bounding box center [22, 142] width 12 height 10
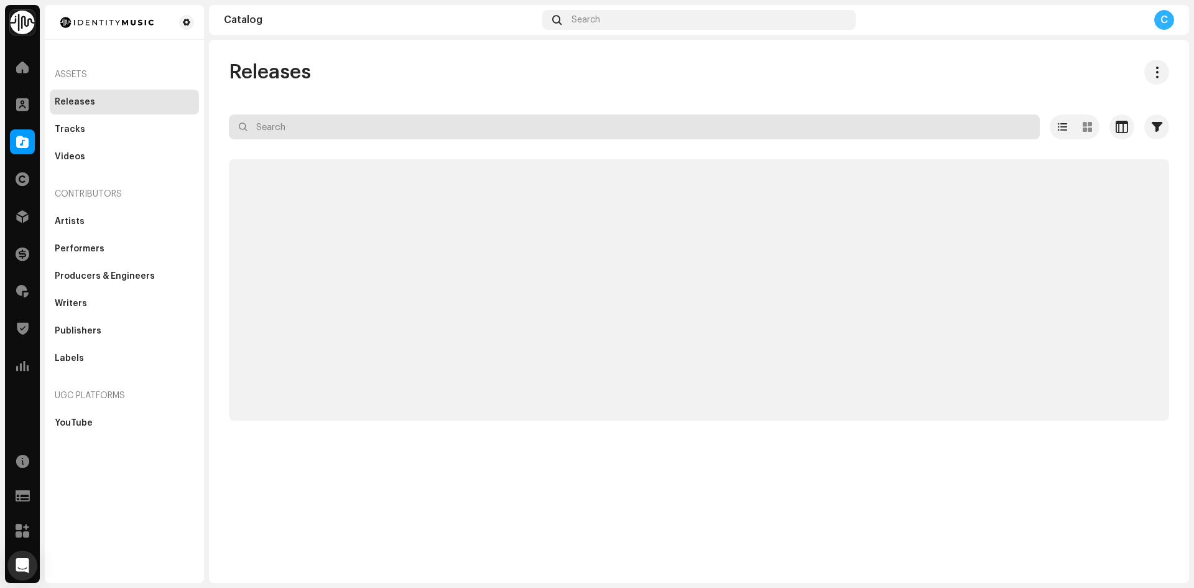
click at [288, 133] on input "text" at bounding box center [634, 126] width 811 height 25
paste input "7316481014096"
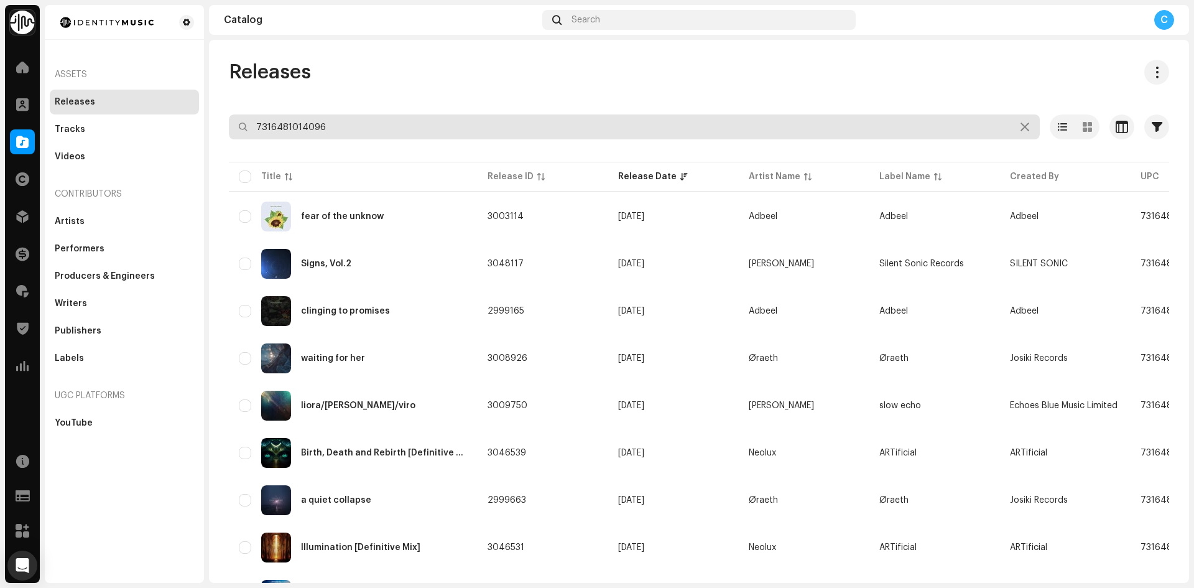
type input "7316481014096"
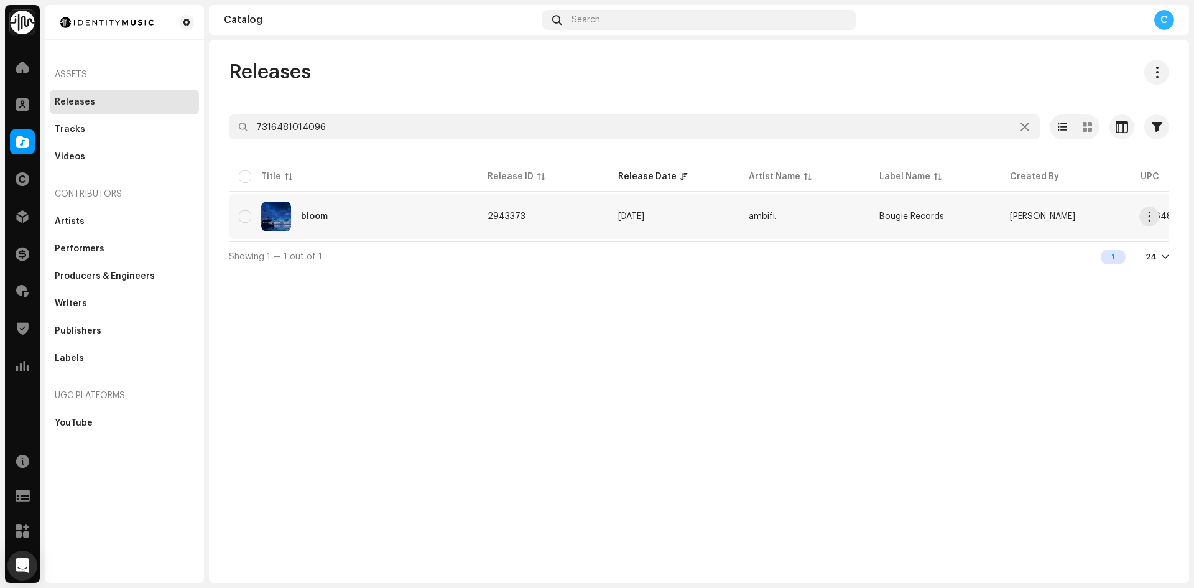
click at [360, 215] on div "bloom" at bounding box center [353, 217] width 229 height 30
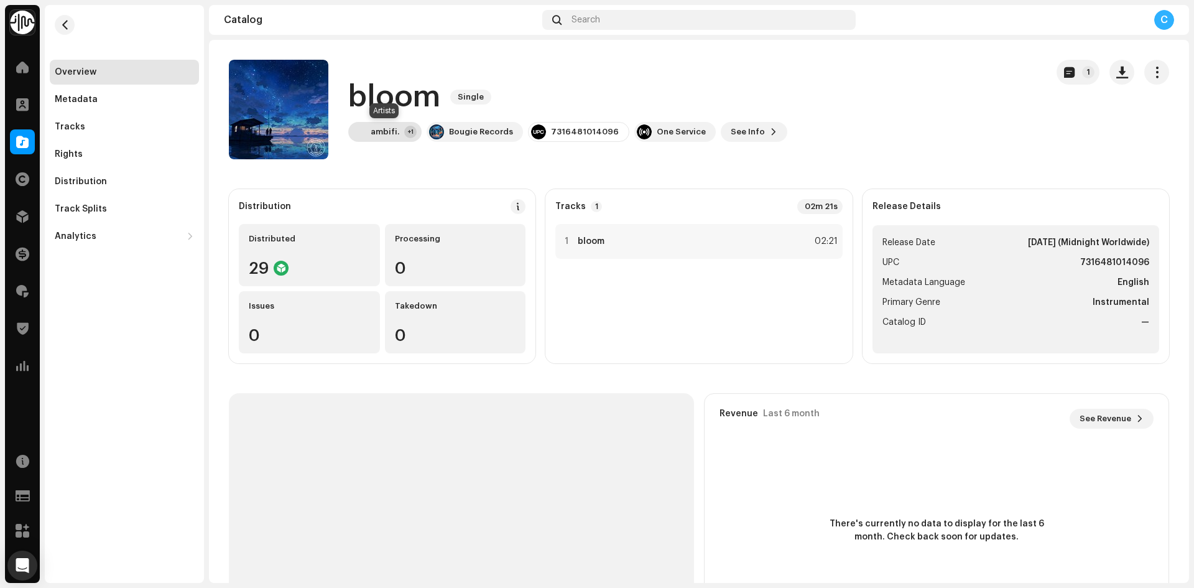
click at [360, 129] on img at bounding box center [358, 131] width 15 height 15
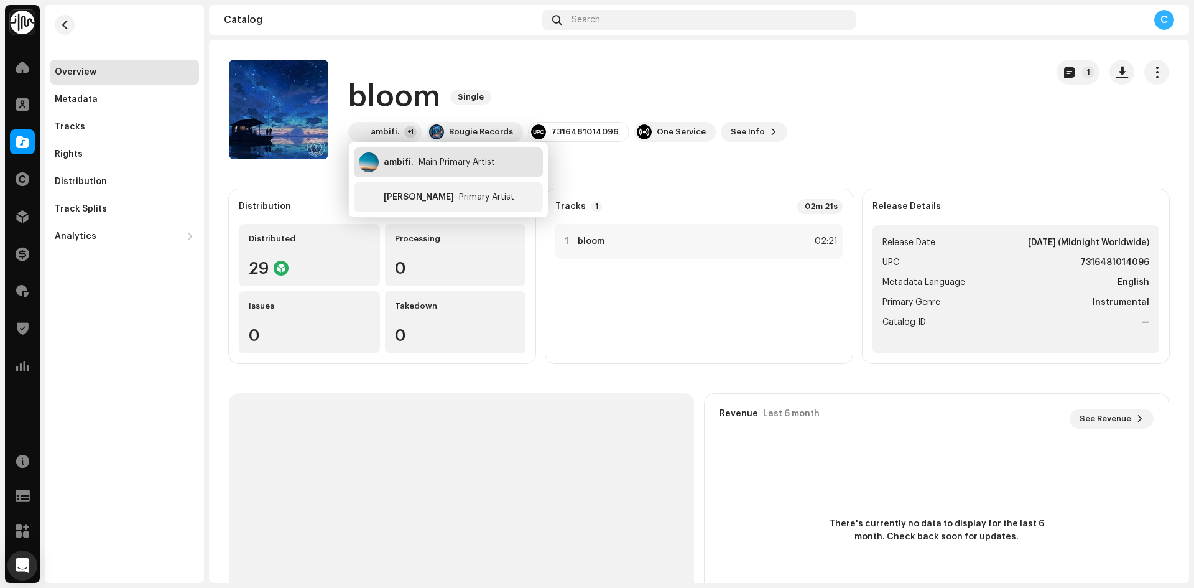
click at [445, 163] on div "Main Primary Artist" at bounding box center [457, 162] width 77 height 10
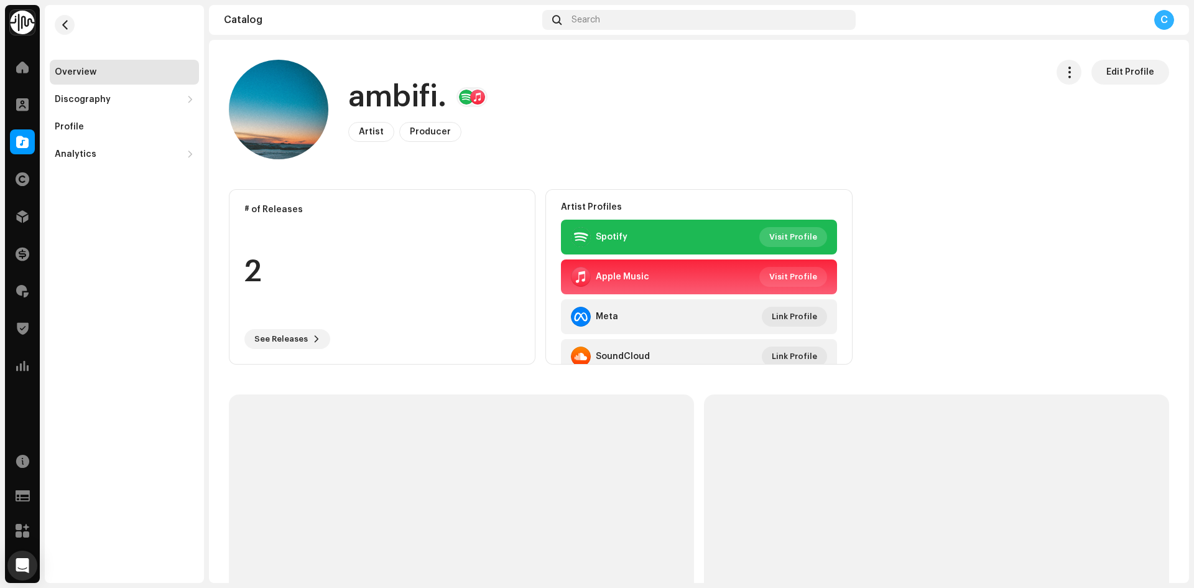
click at [806, 238] on span "Visit Profile" at bounding box center [793, 237] width 48 height 25
click at [64, 17] on button "button" at bounding box center [65, 25] width 20 height 20
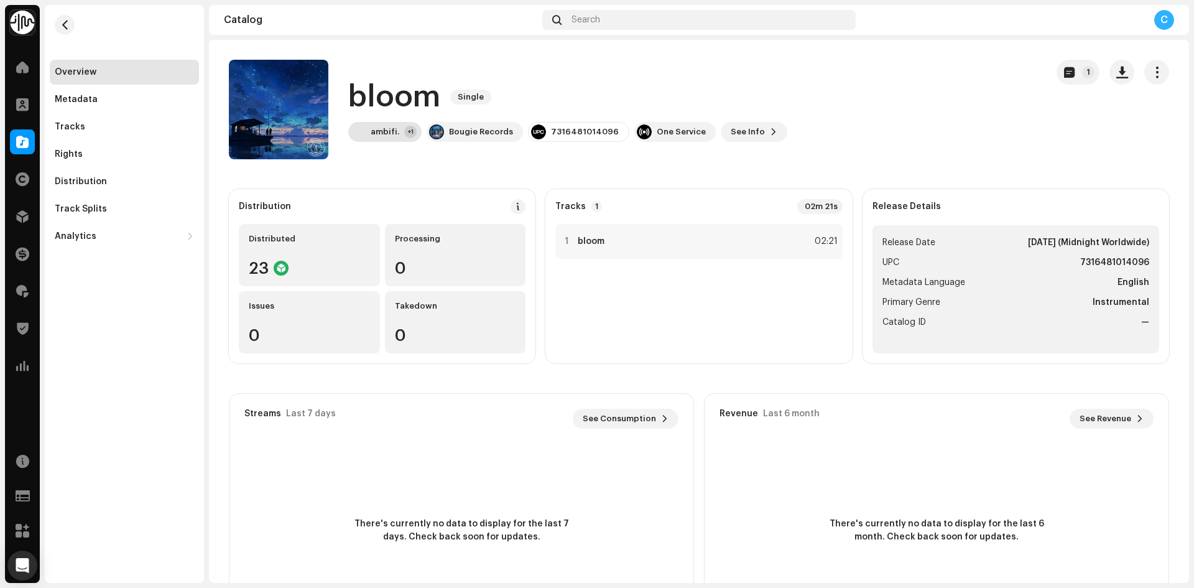
click at [379, 126] on div "ambifi. +1" at bounding box center [384, 132] width 73 height 20
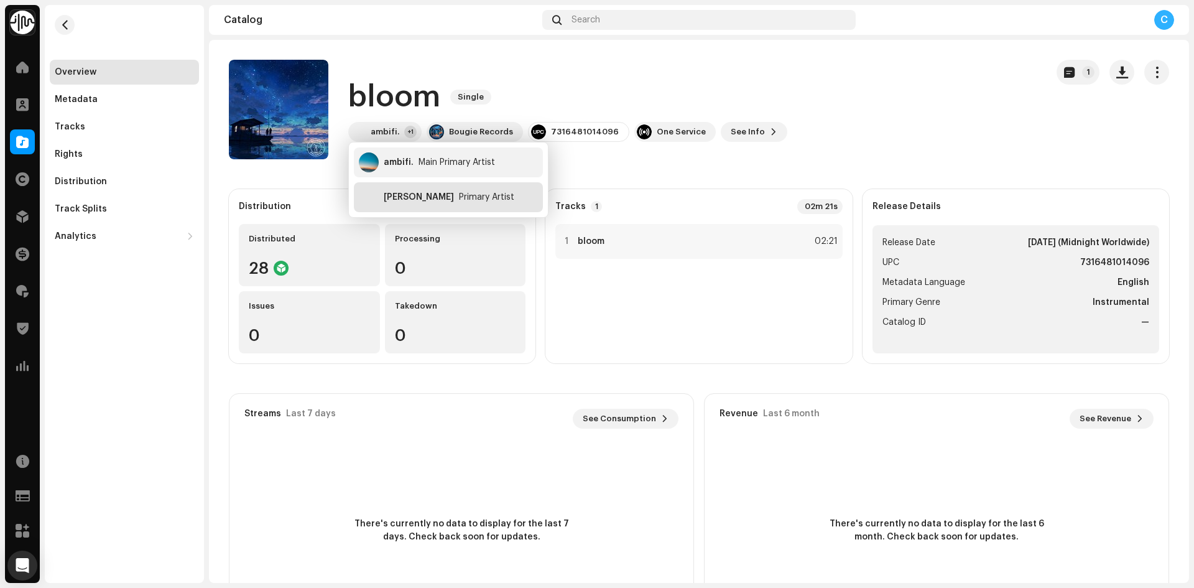
click at [399, 195] on div "Ryan Walker" at bounding box center [419, 197] width 70 height 10
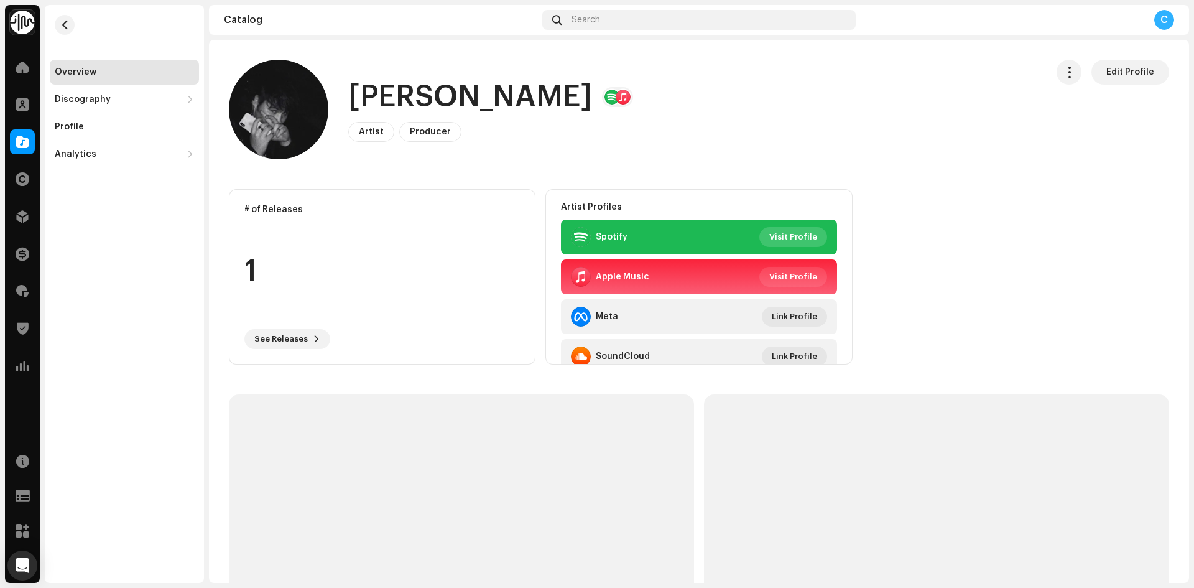
click at [776, 232] on span "Visit Profile" at bounding box center [793, 237] width 48 height 25
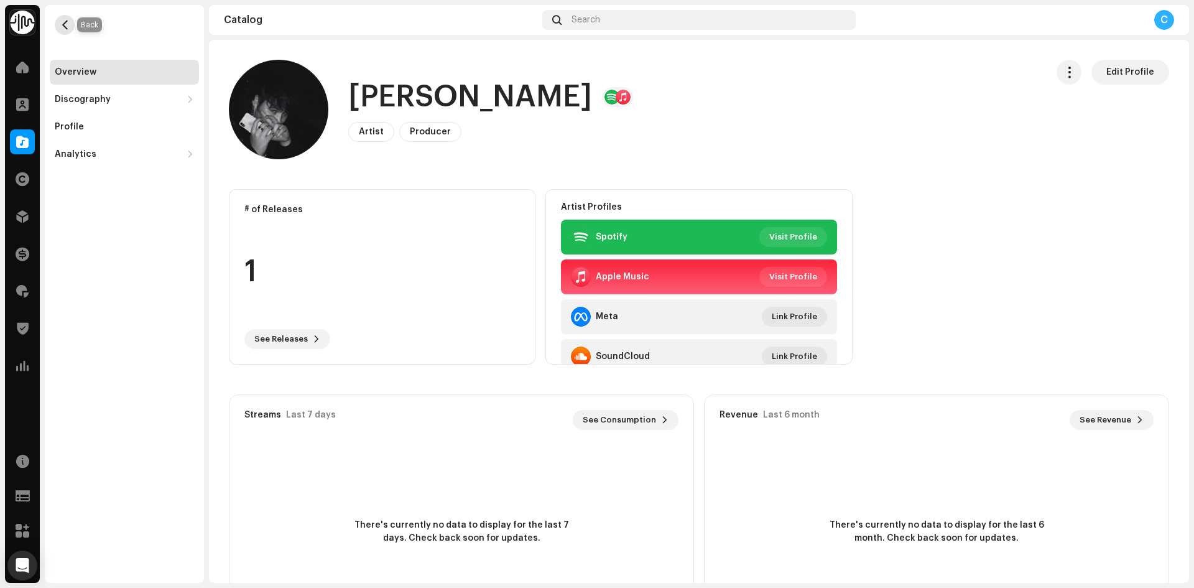
click at [65, 21] on span "button" at bounding box center [64, 25] width 9 height 10
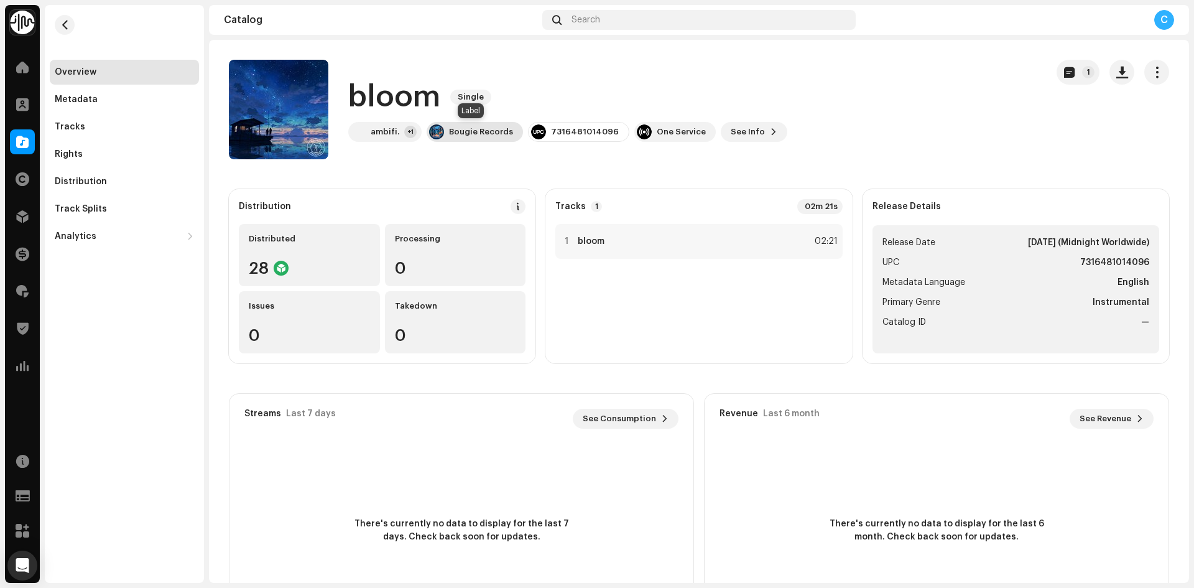
click at [469, 131] on div "Bougie Records" at bounding box center [481, 132] width 64 height 10
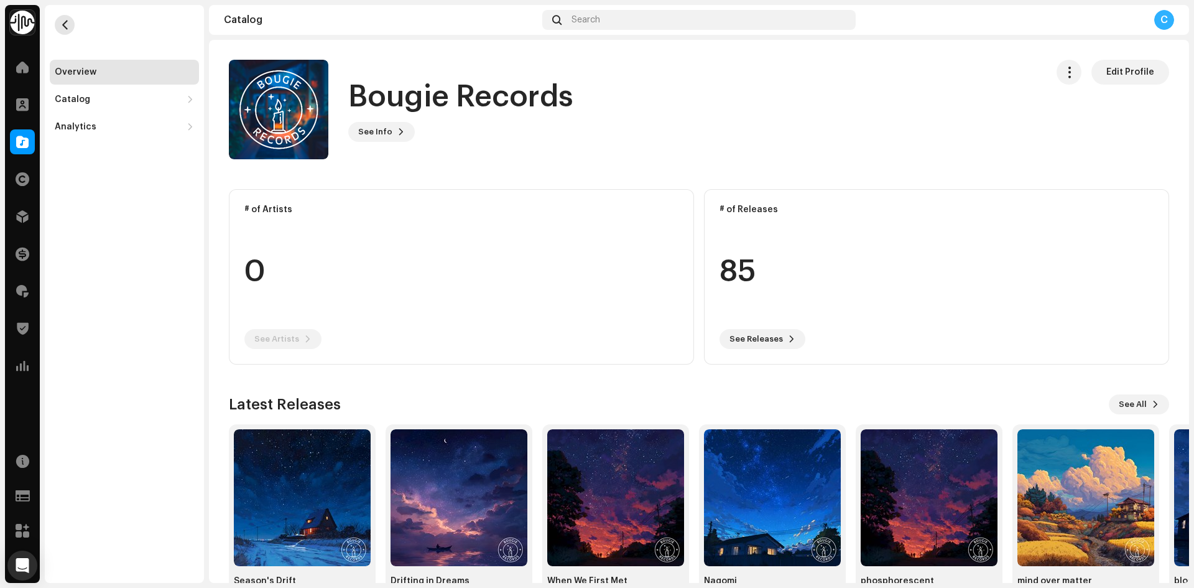
click at [60, 24] on span "button" at bounding box center [64, 25] width 9 height 10
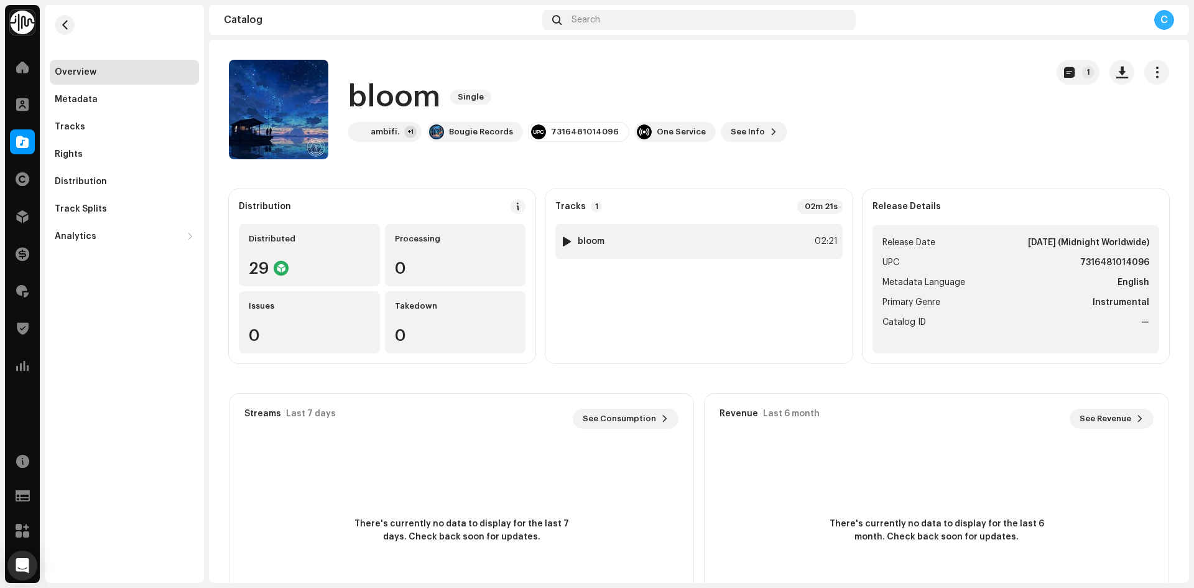
click at [566, 242] on div at bounding box center [566, 241] width 9 height 10
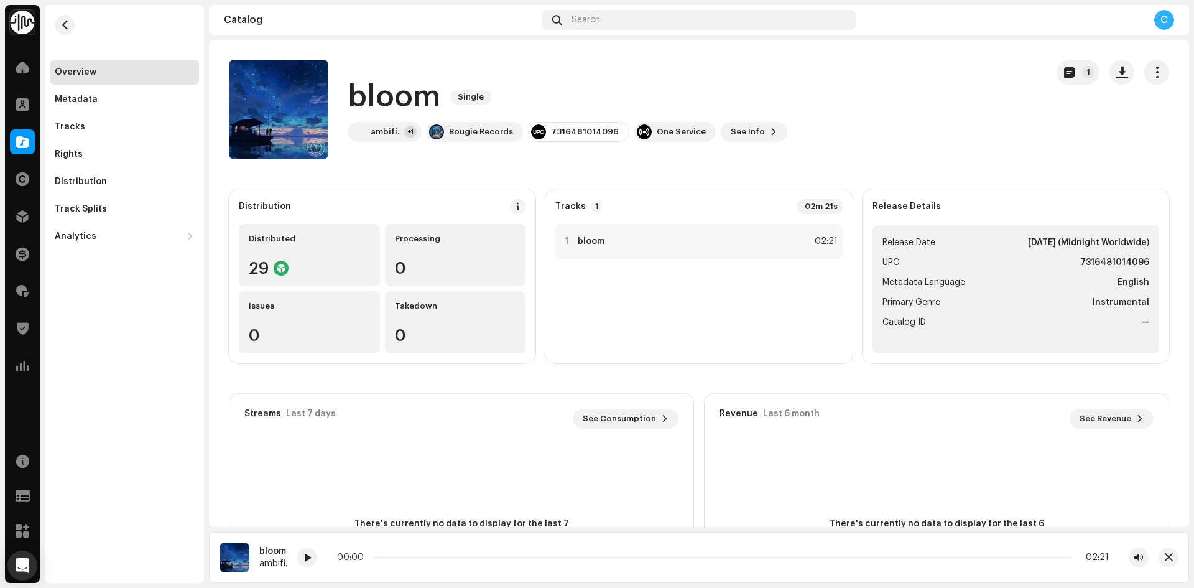
click at [19, 17] on img at bounding box center [22, 22] width 25 height 25
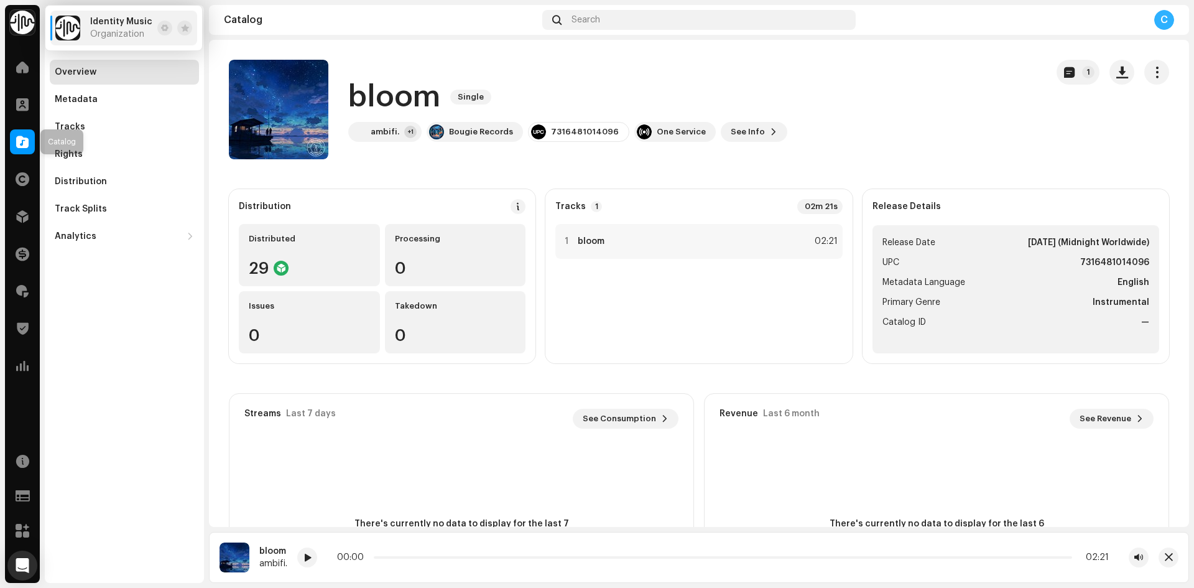
click at [25, 137] on span at bounding box center [22, 142] width 12 height 10
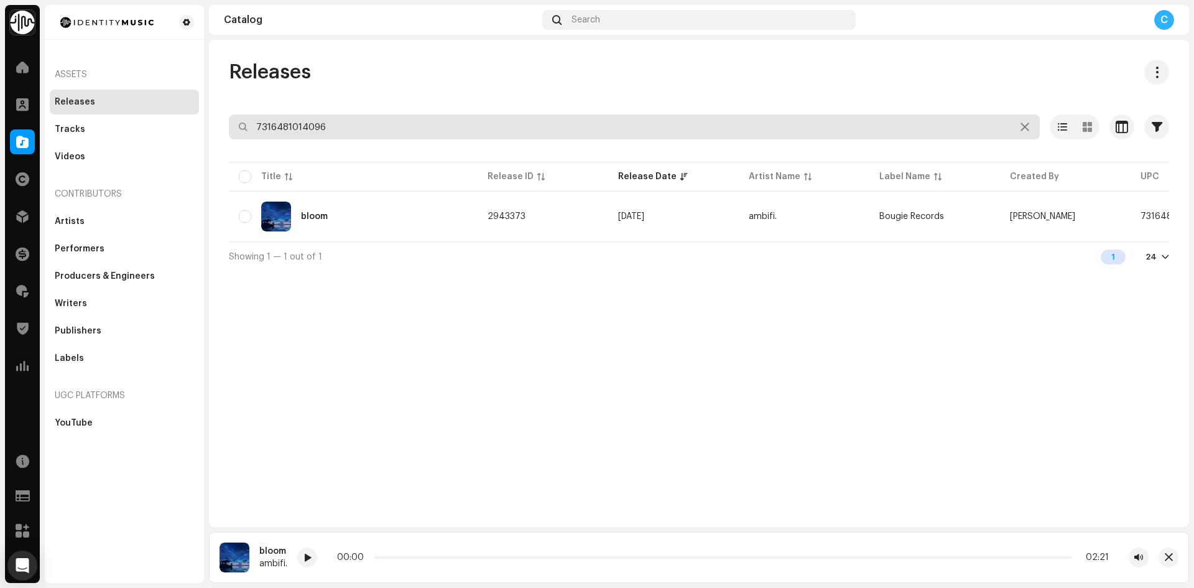
drag, startPoint x: 343, startPoint y: 132, endPoint x: 139, endPoint y: 107, distance: 206.2
click at [139, 108] on div "Identity Music Home Clients Catalog Rights Distribution Finance Royalties Trust…" at bounding box center [597, 294] width 1194 height 588
paste input "7316481332442"
type input "7316481332442"
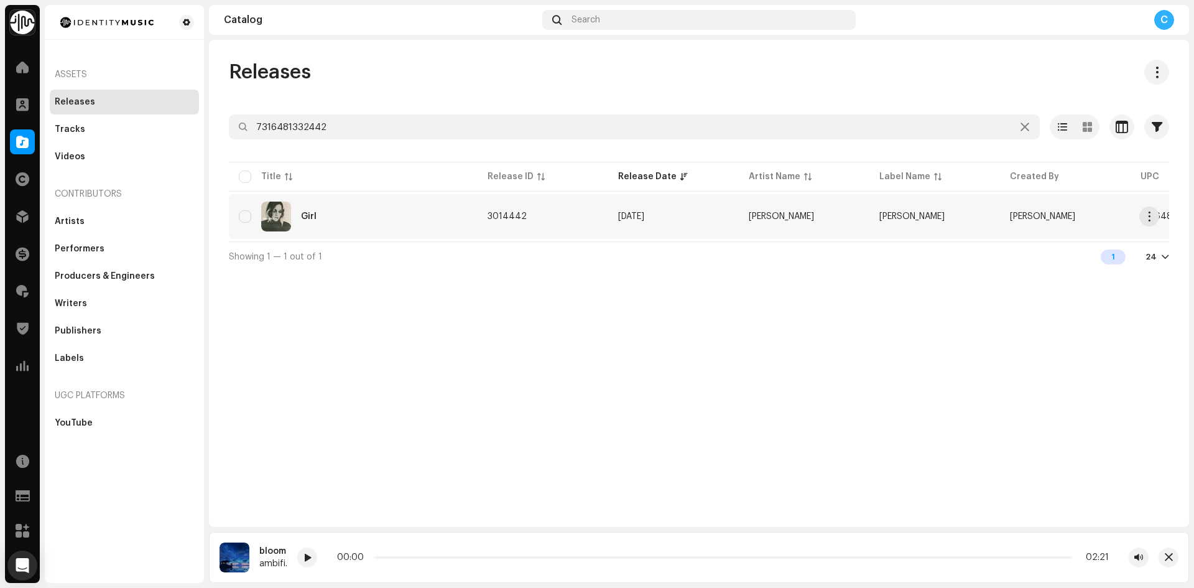
click at [610, 215] on td "Oct 23, 2025" at bounding box center [673, 216] width 131 height 45
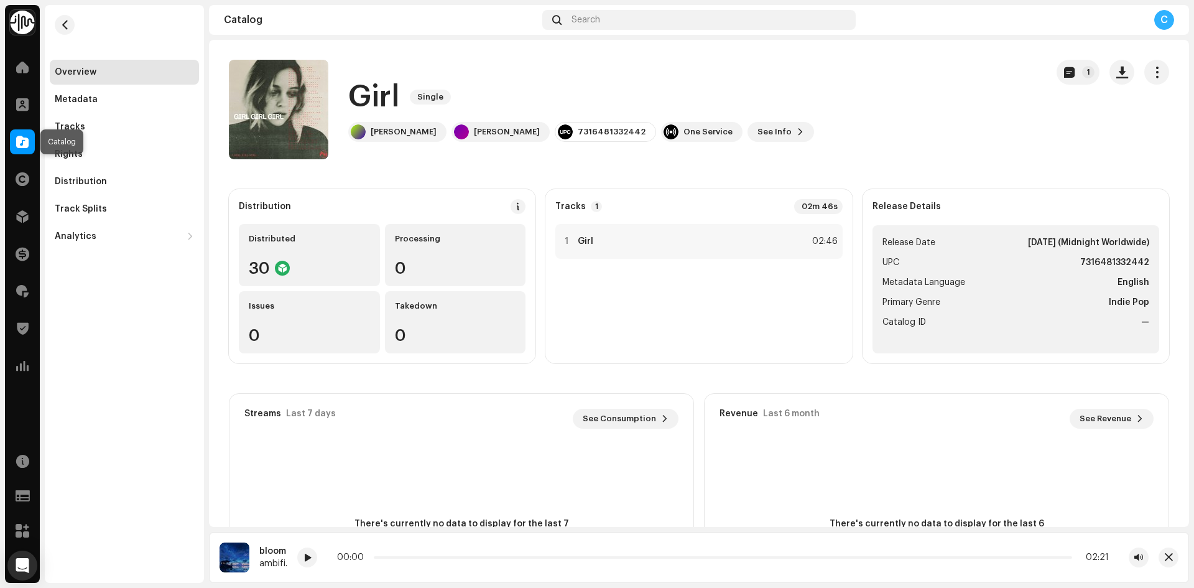
click at [19, 142] on span at bounding box center [22, 142] width 12 height 10
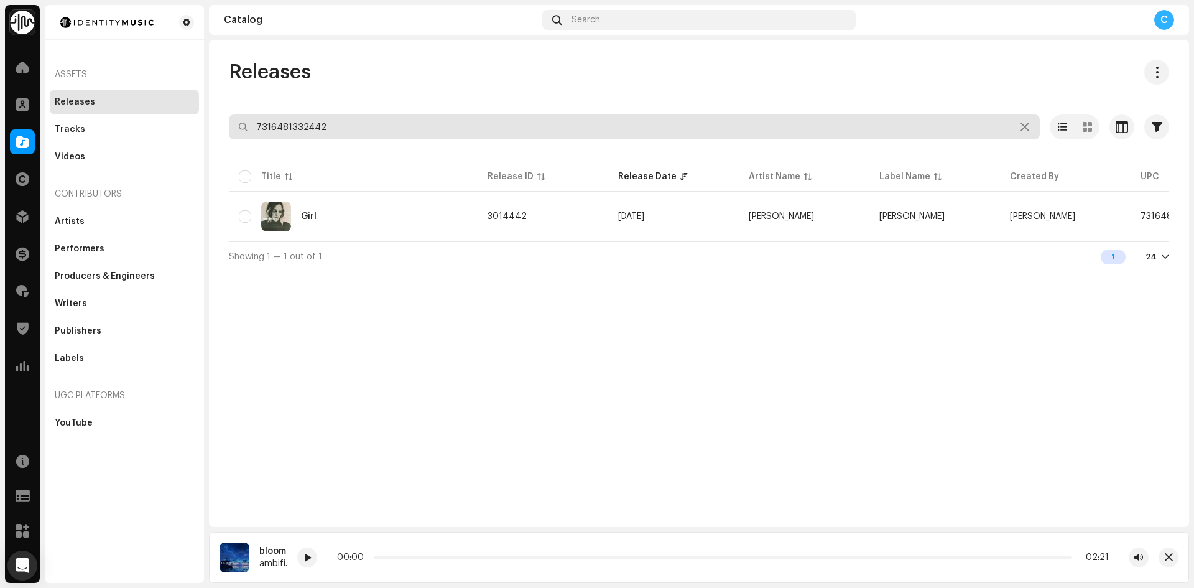
drag, startPoint x: 355, startPoint y: 130, endPoint x: 164, endPoint y: 113, distance: 191.8
click at [182, 118] on div "Identity Music Home Clients Catalog Rights Distribution Finance Royalties Trust…" at bounding box center [597, 294] width 1194 height 588
paste input "7316481301417"
type input "7316481301417"
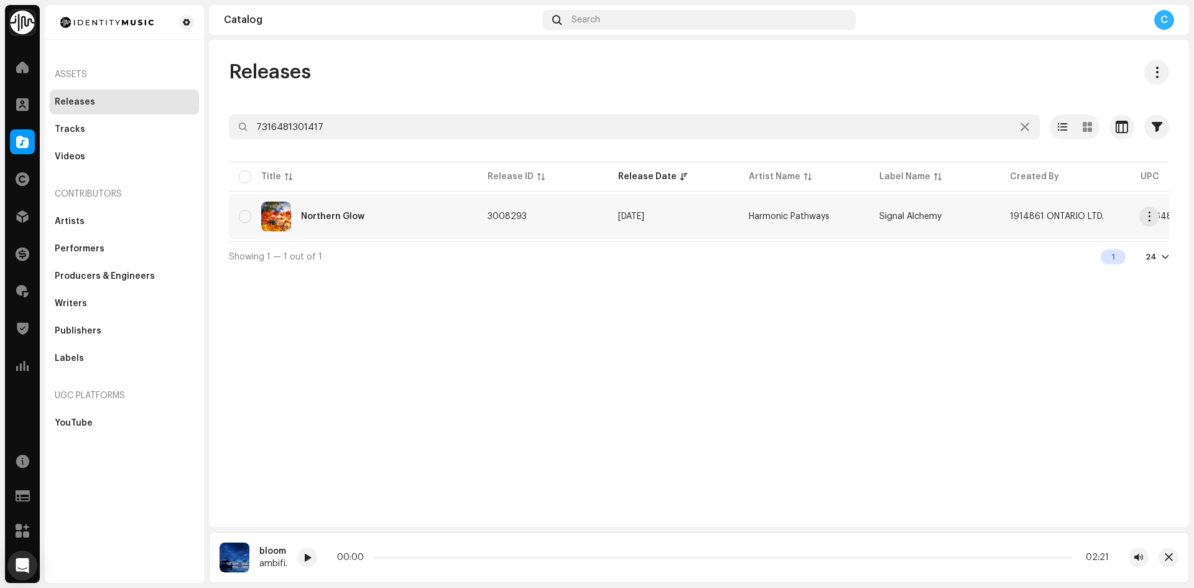
click at [401, 215] on div "Northern Glow" at bounding box center [353, 217] width 229 height 30
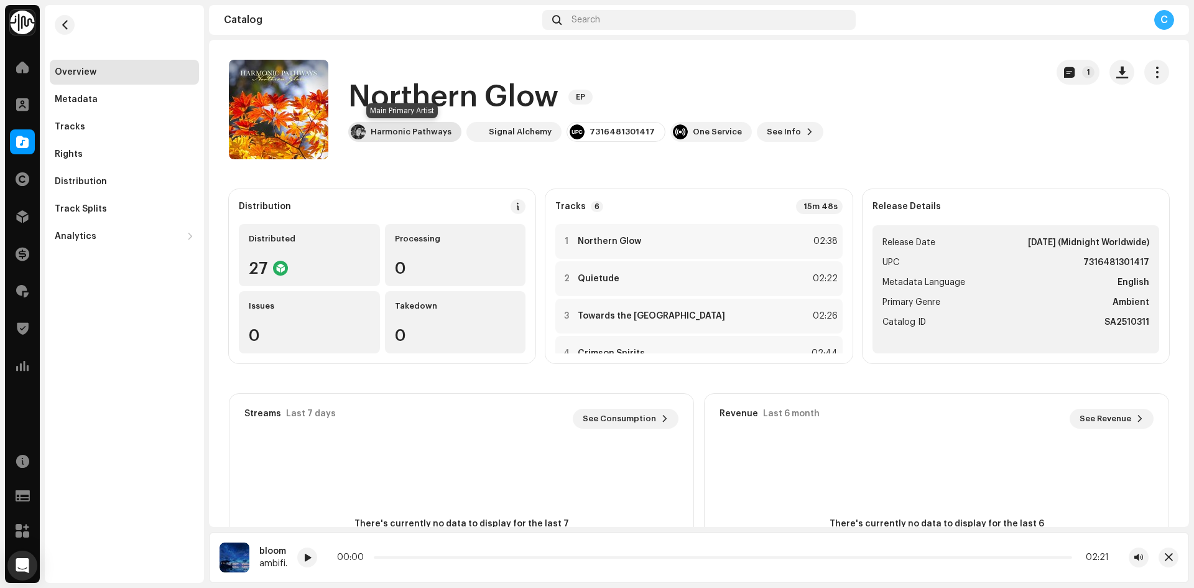
click at [418, 129] on div "Harmonic Pathways" at bounding box center [411, 132] width 81 height 10
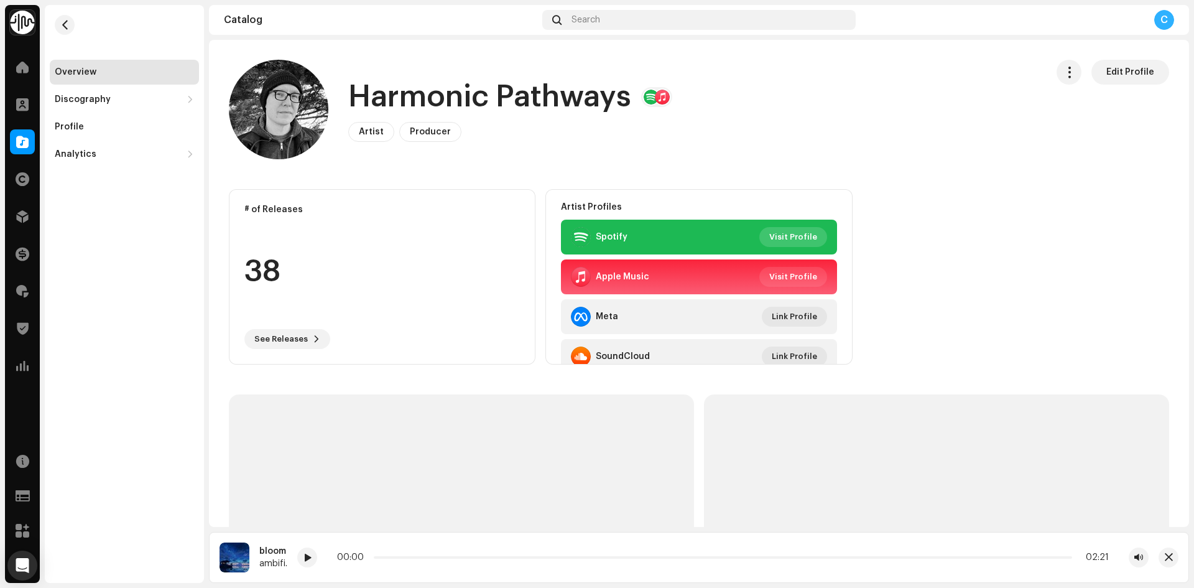
click at [781, 239] on span "Visit Profile" at bounding box center [793, 237] width 48 height 25
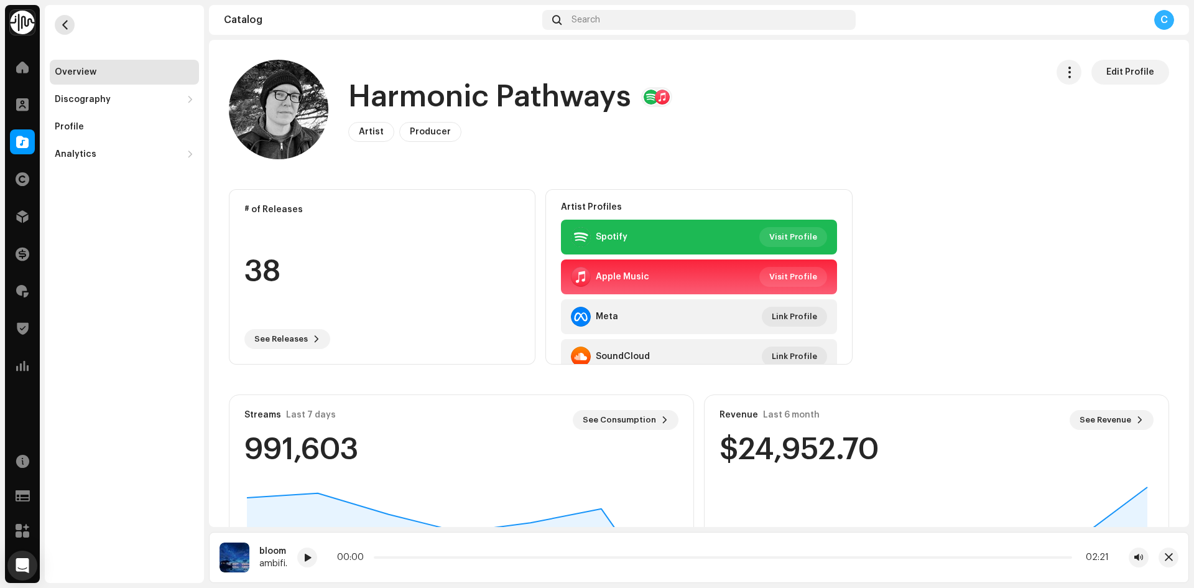
click at [63, 19] on button "button" at bounding box center [65, 25] width 20 height 20
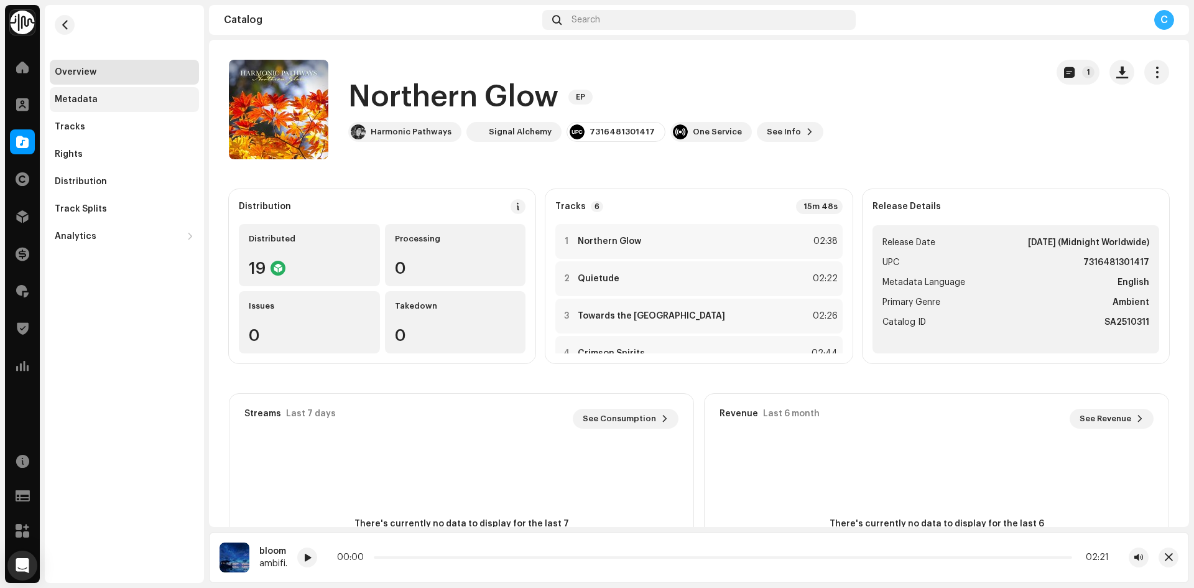
click at [124, 97] on div "Metadata" at bounding box center [124, 100] width 139 height 10
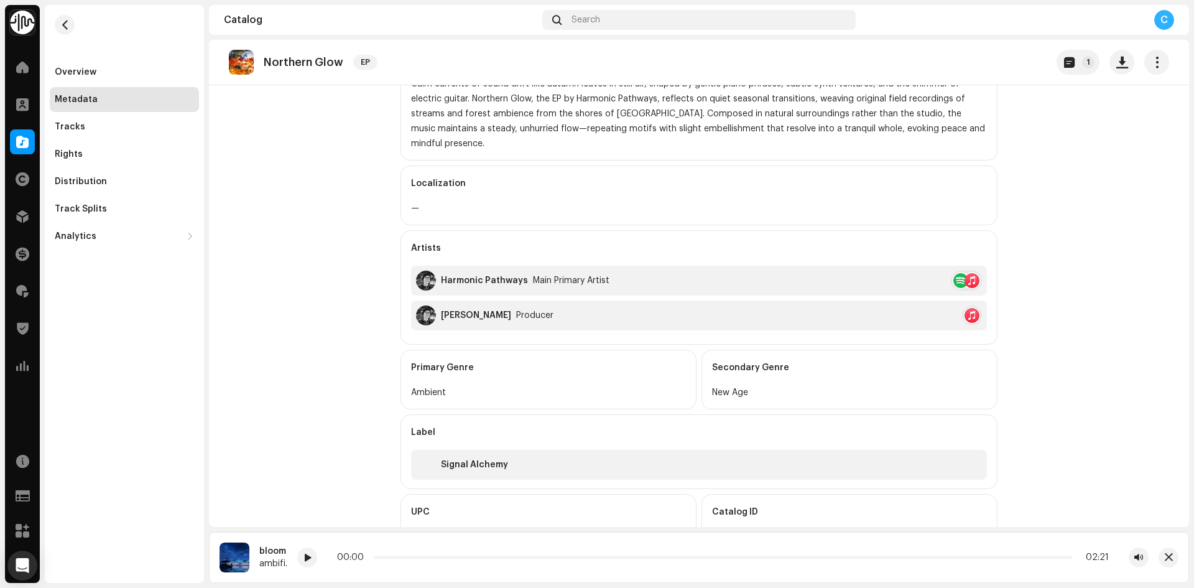
scroll to position [249, 0]
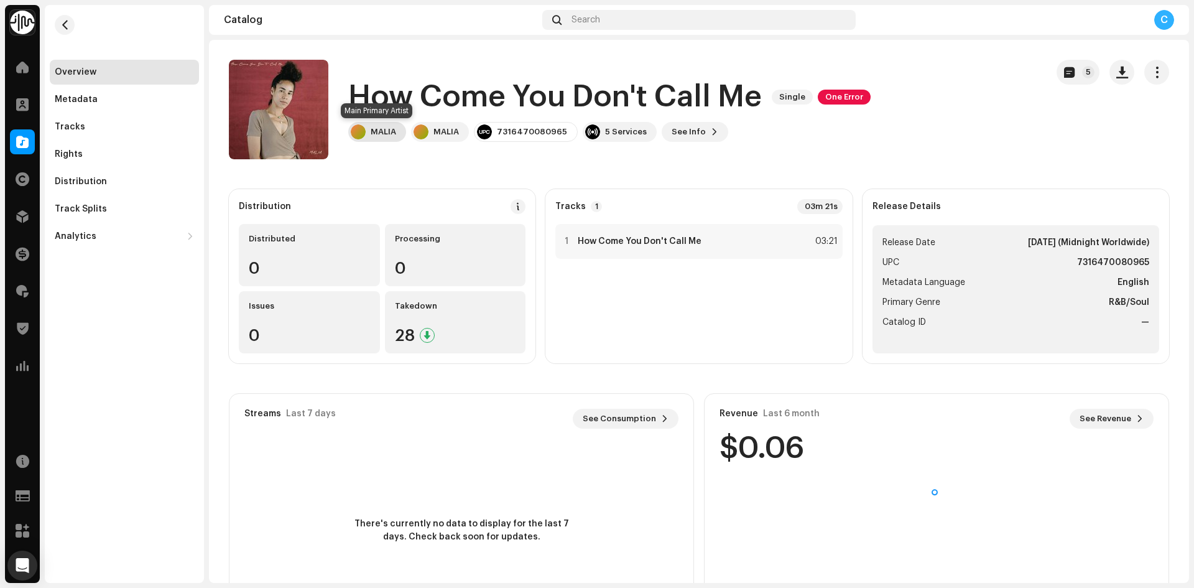
click at [385, 135] on div "MALIA" at bounding box center [384, 132] width 26 height 10
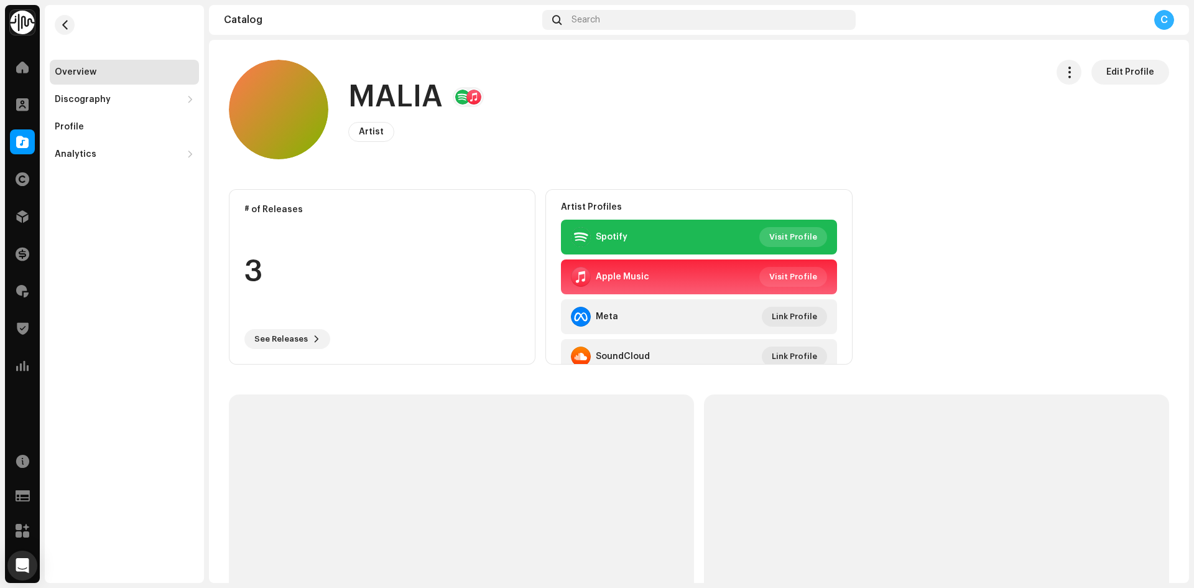
click at [773, 230] on span "Visit Profile" at bounding box center [793, 237] width 48 height 25
